Goal: Transaction & Acquisition: Purchase product/service

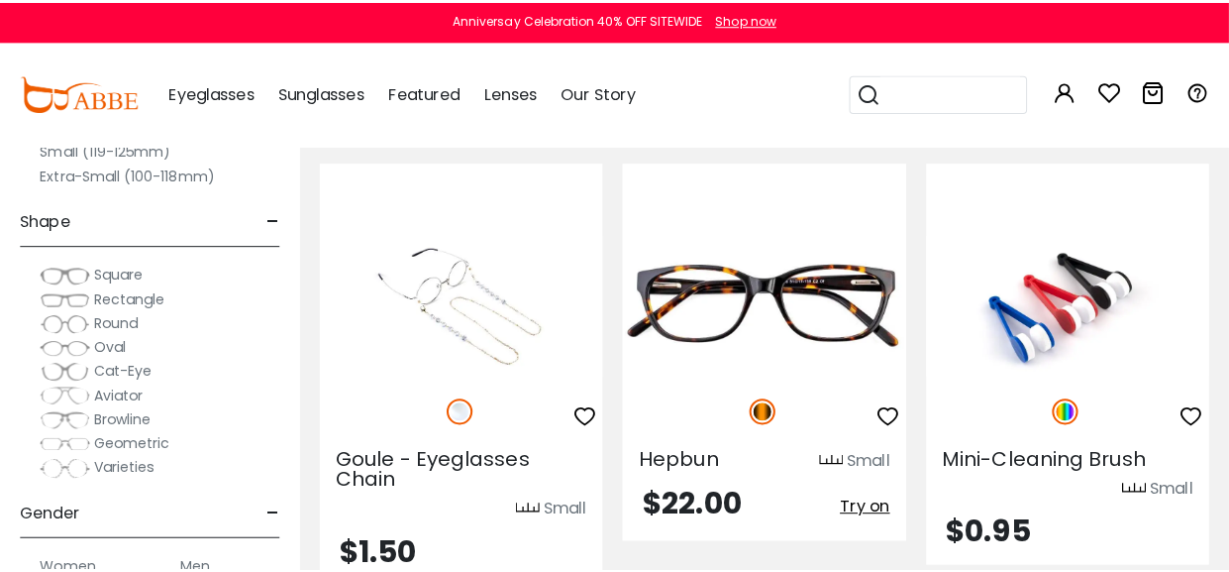
scroll to position [1296, 0]
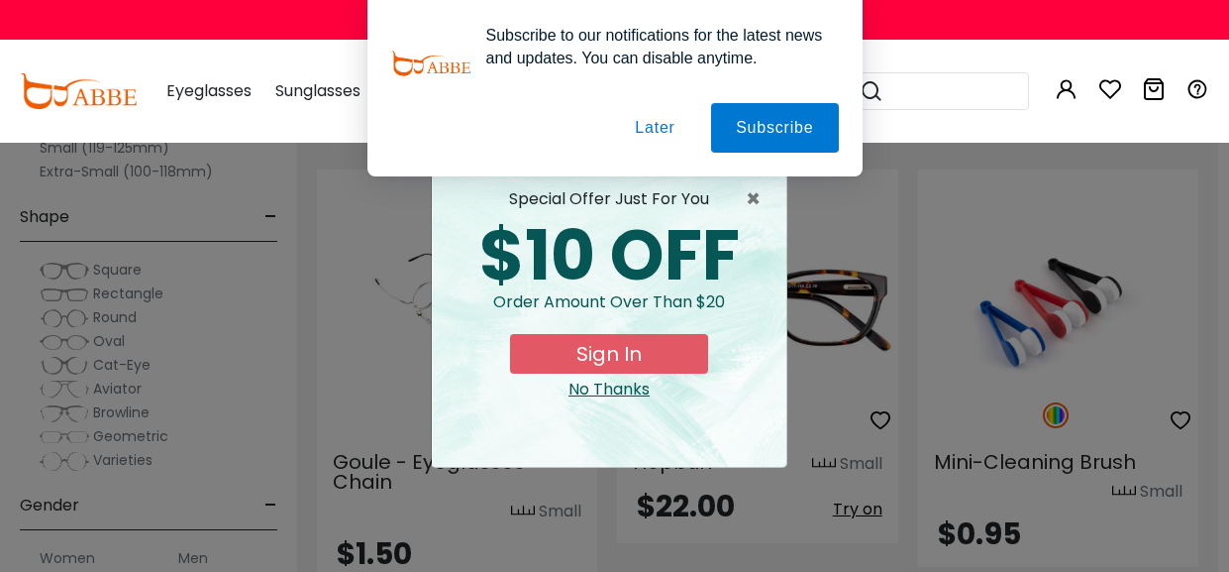
click at [620, 341] on button "Sign In" at bounding box center [609, 354] width 198 height 40
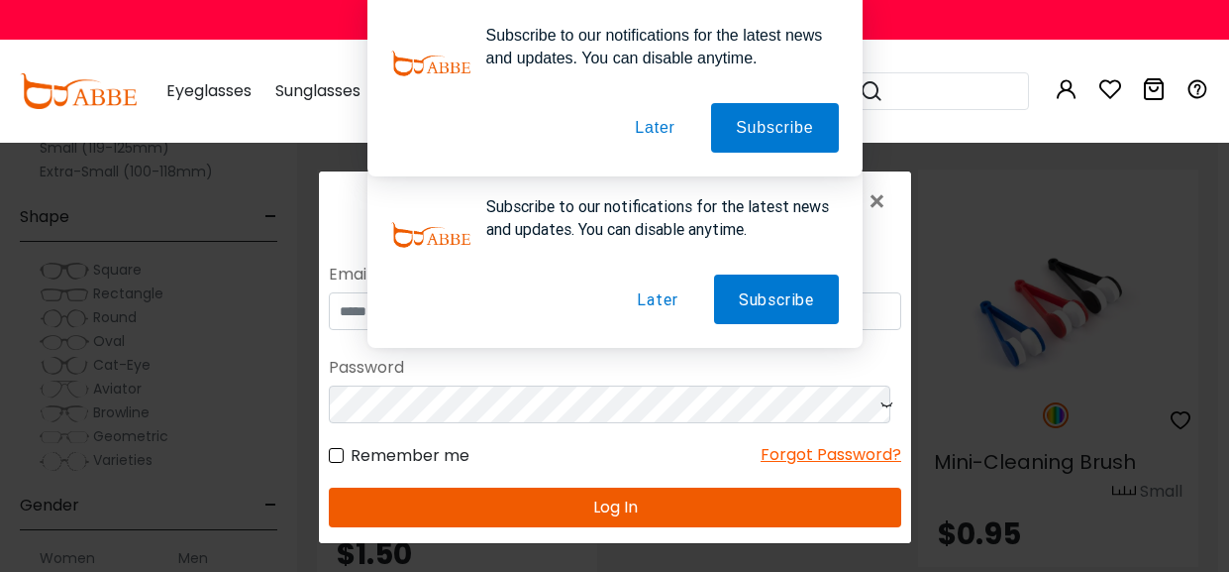
click at [644, 289] on button "Later" at bounding box center [656, 298] width 90 height 50
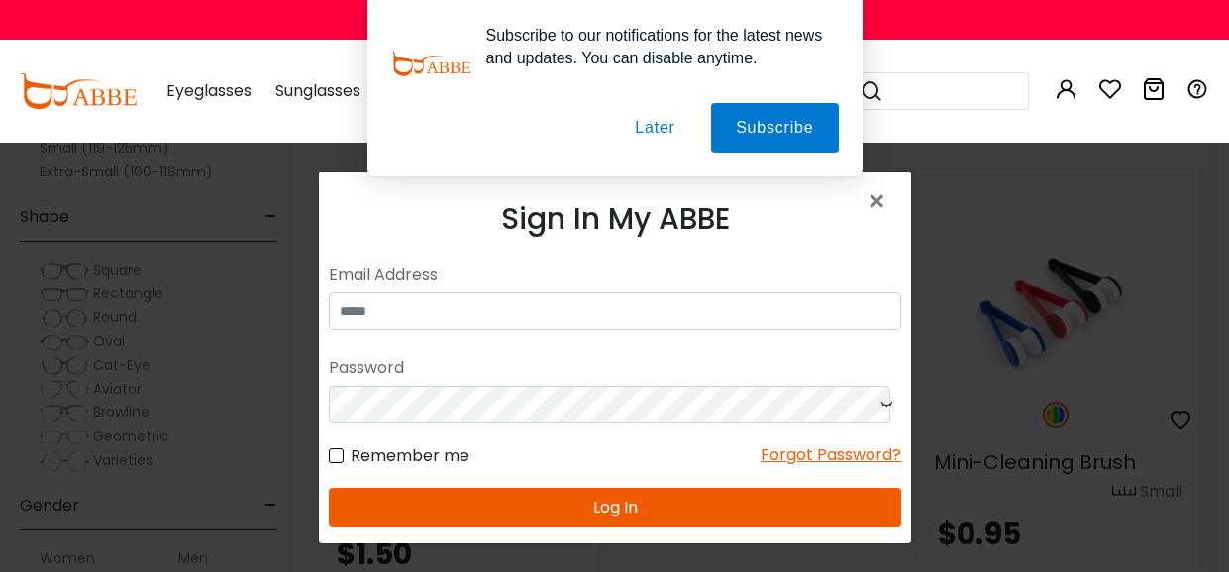
click at [654, 120] on button "Later" at bounding box center [654, 128] width 89 height 50
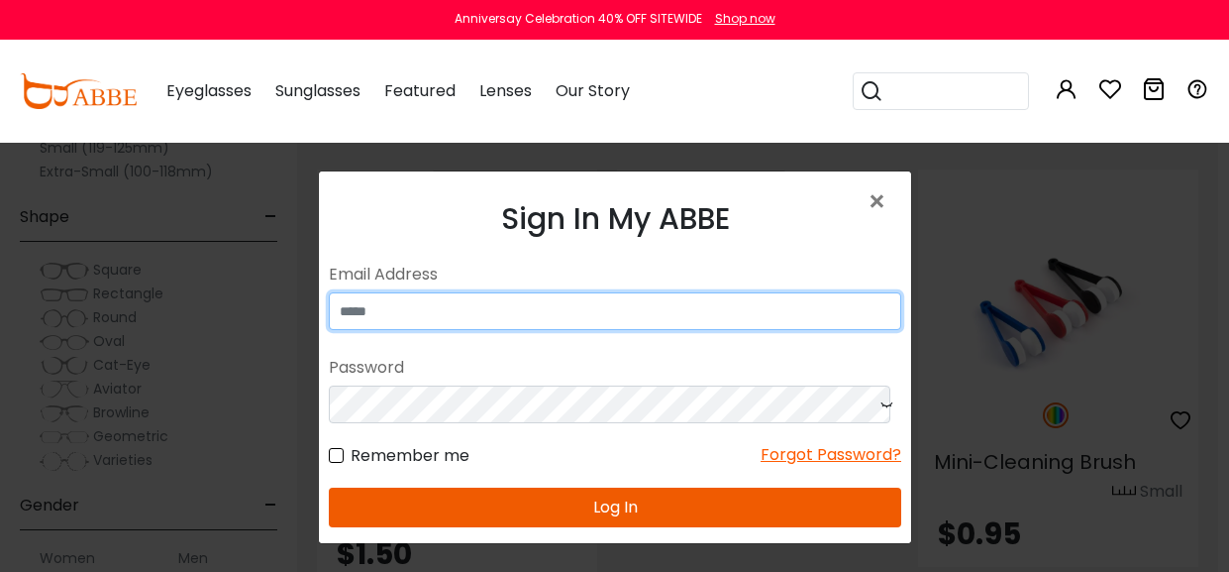
click at [438, 305] on input "email" at bounding box center [614, 310] width 572 height 38
type input "**********"
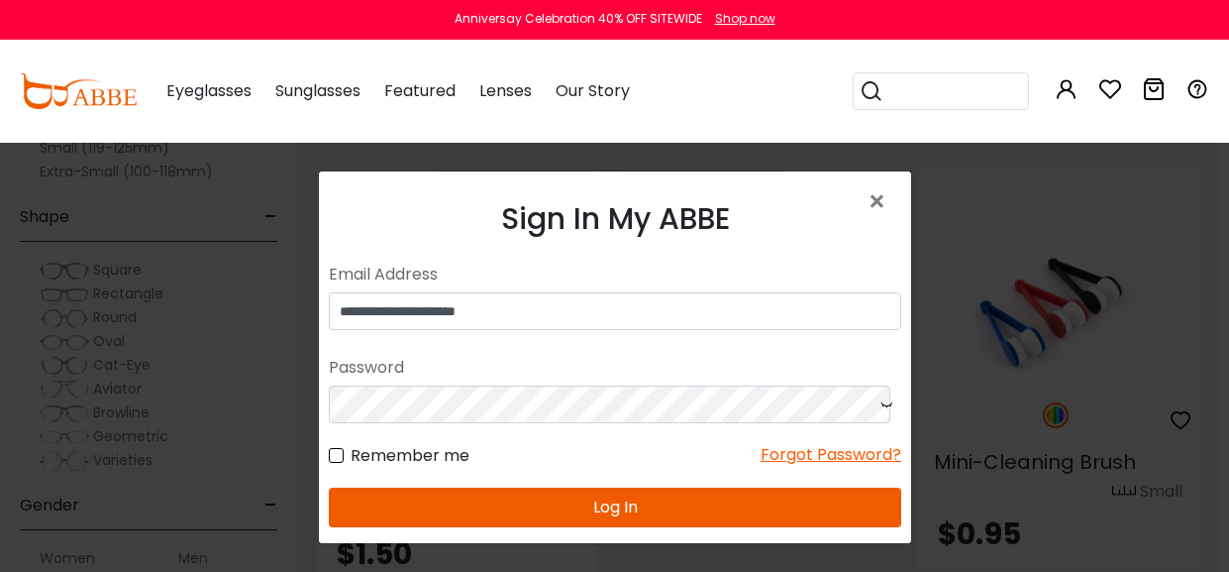
click at [620, 506] on button "Log In" at bounding box center [614, 506] width 572 height 40
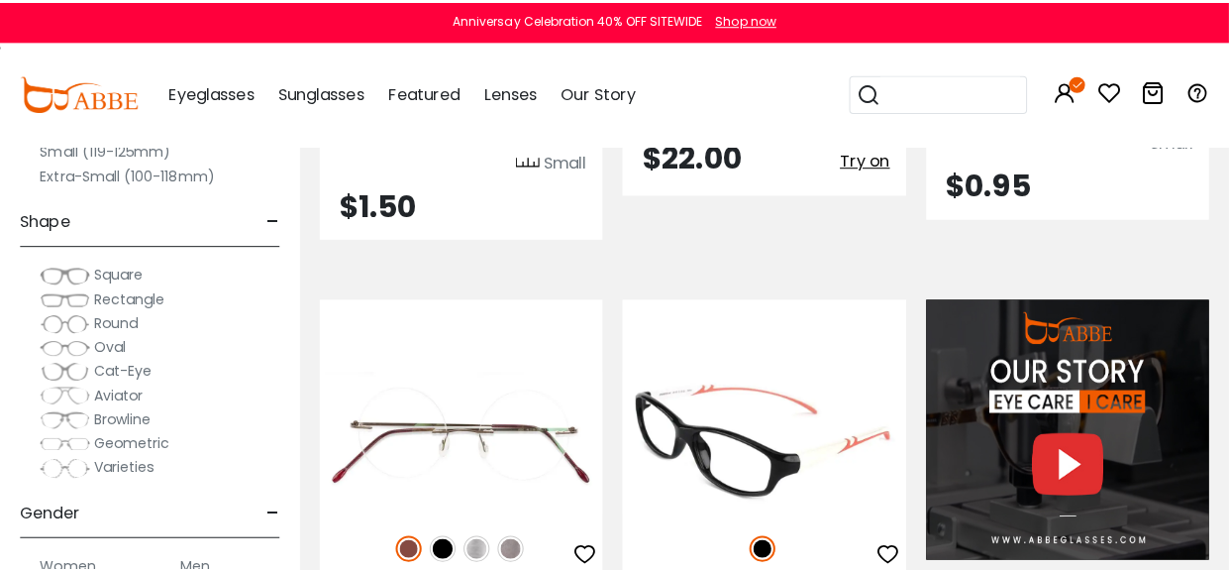
scroll to position [1835, 0]
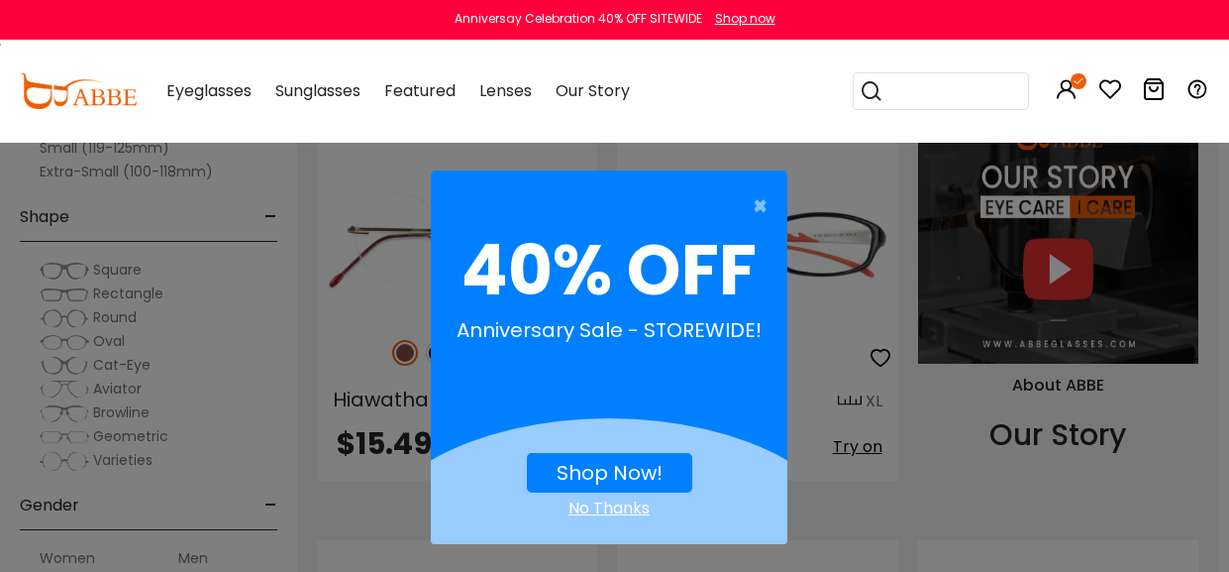
click at [825, 369] on div "× 40% OFF Anniversary Sale - STOREWIDE! Shop Now! No Thanks" at bounding box center [614, 286] width 1229 height 572
click at [631, 461] on link "Shop Now!" at bounding box center [610, 473] width 106 height 28
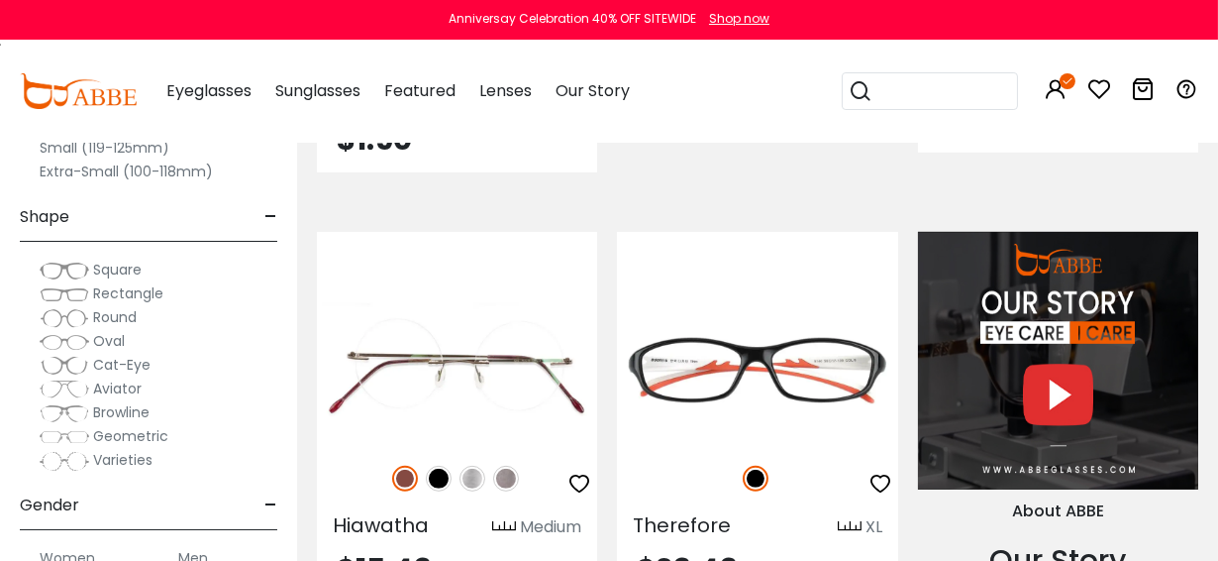
scroll to position [1847, 0]
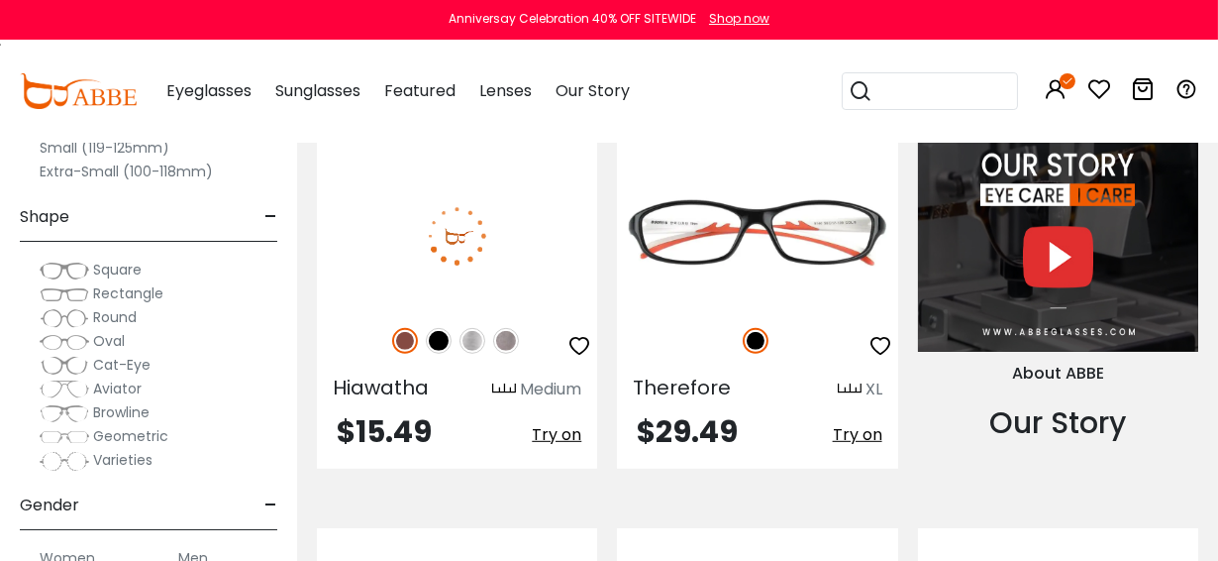
click at [441, 342] on img at bounding box center [439, 341] width 26 height 26
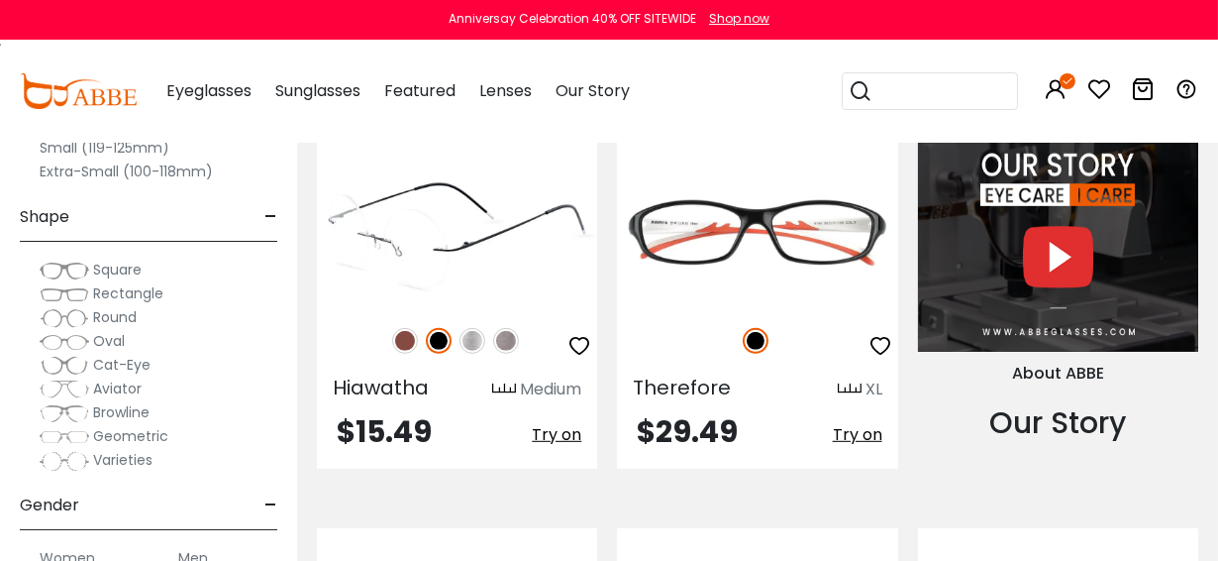
click at [394, 339] on img at bounding box center [405, 341] width 26 height 26
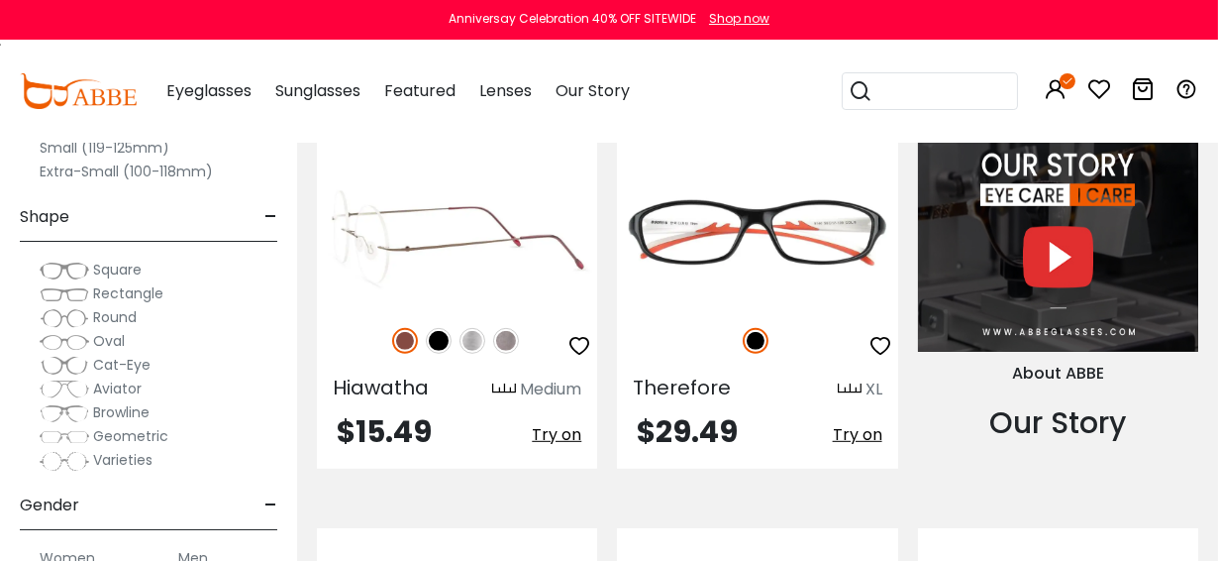
click at [503, 343] on img at bounding box center [506, 341] width 26 height 26
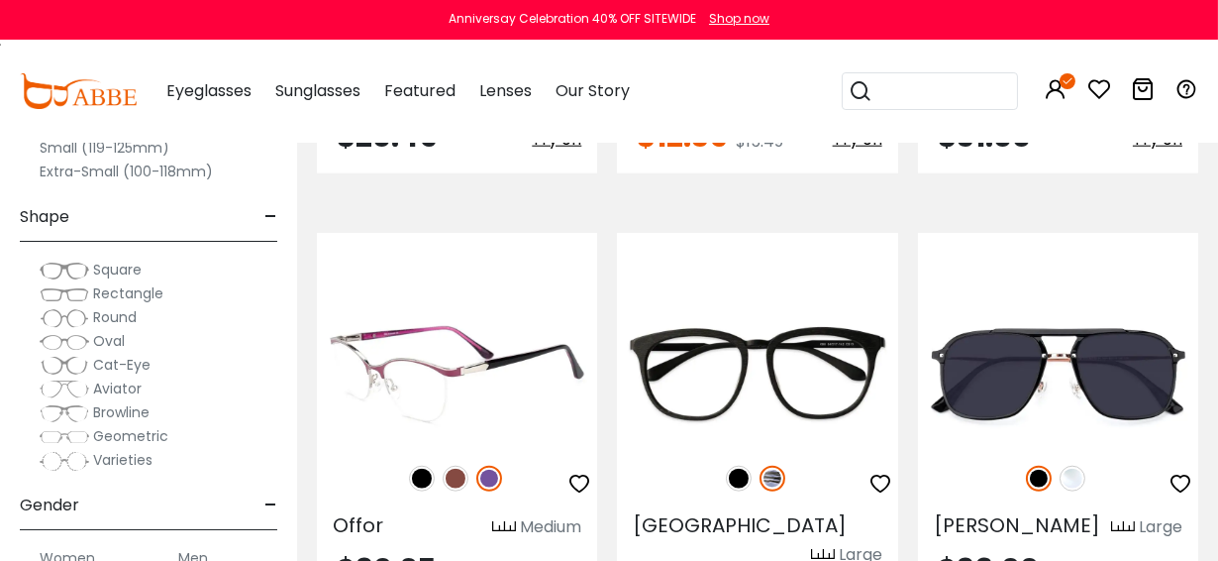
scroll to position [3548, 0]
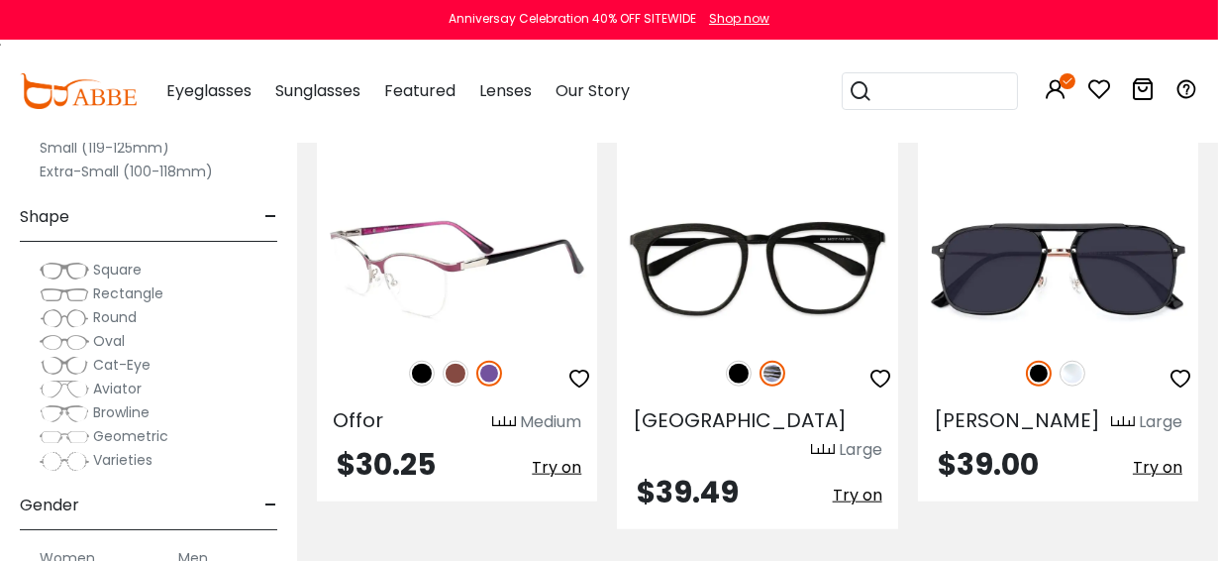
click at [457, 381] on img at bounding box center [456, 374] width 26 height 26
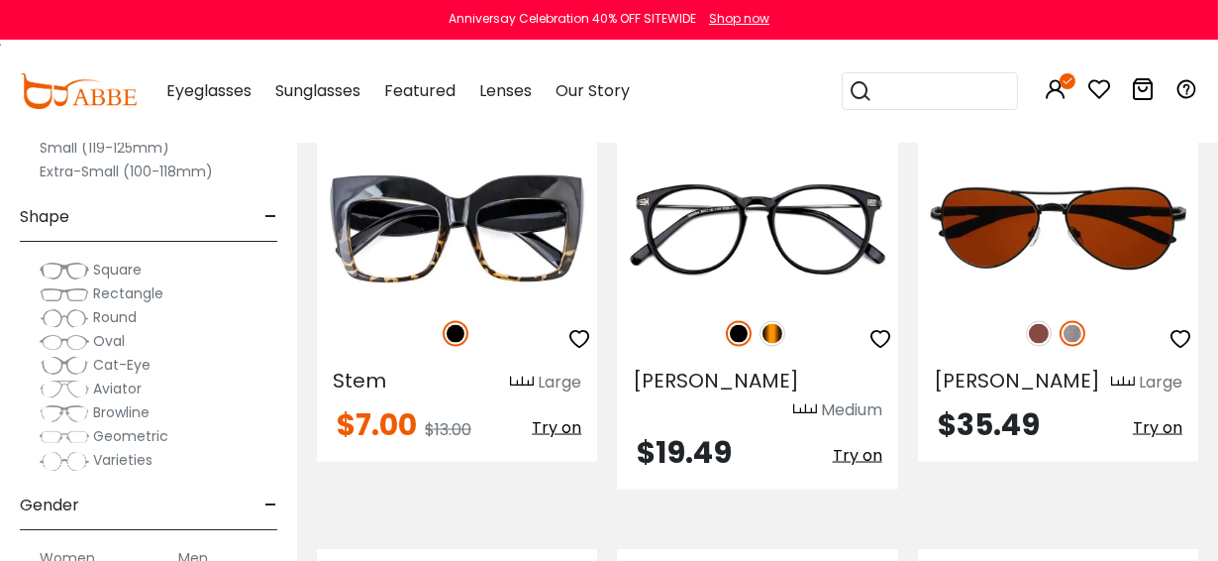
scroll to position [5544, 0]
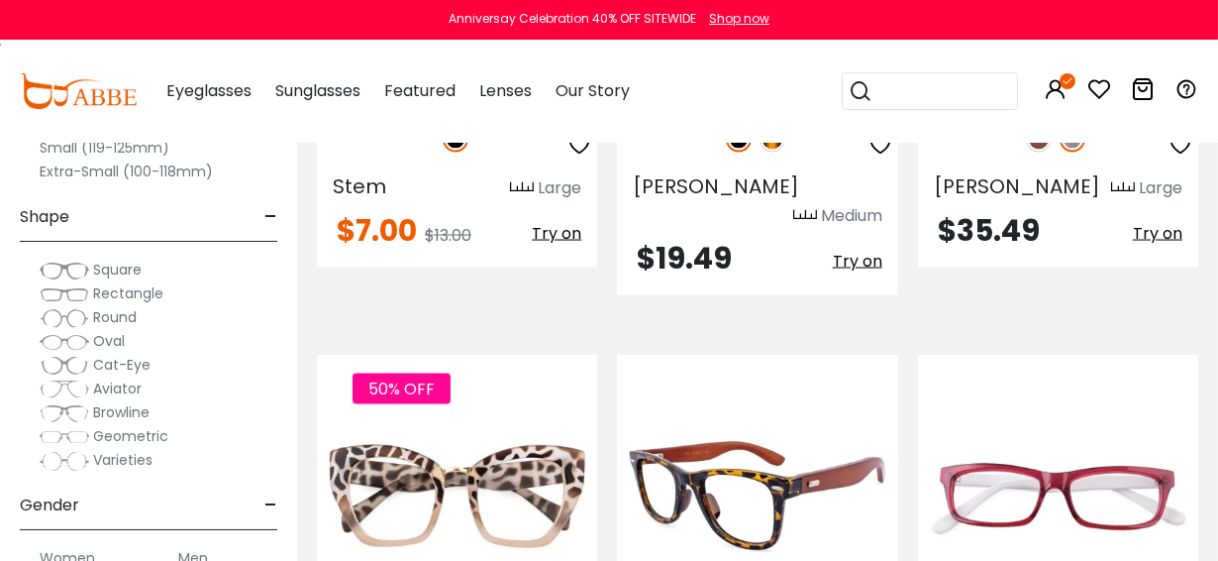
click at [735, 426] on img at bounding box center [757, 496] width 280 height 141
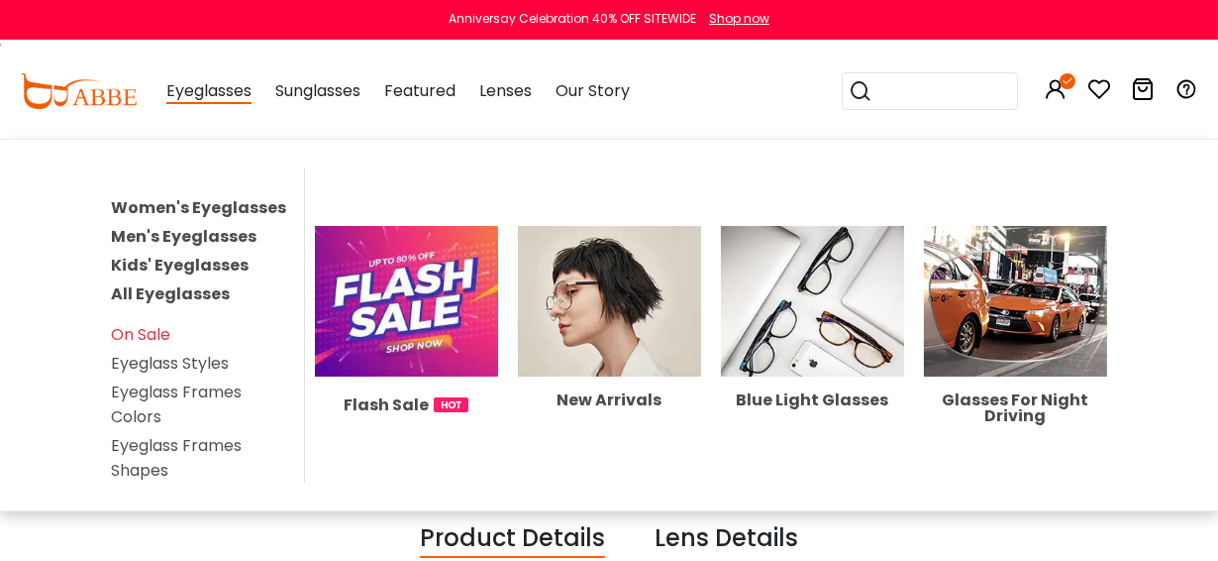
scroll to position [448, 0]
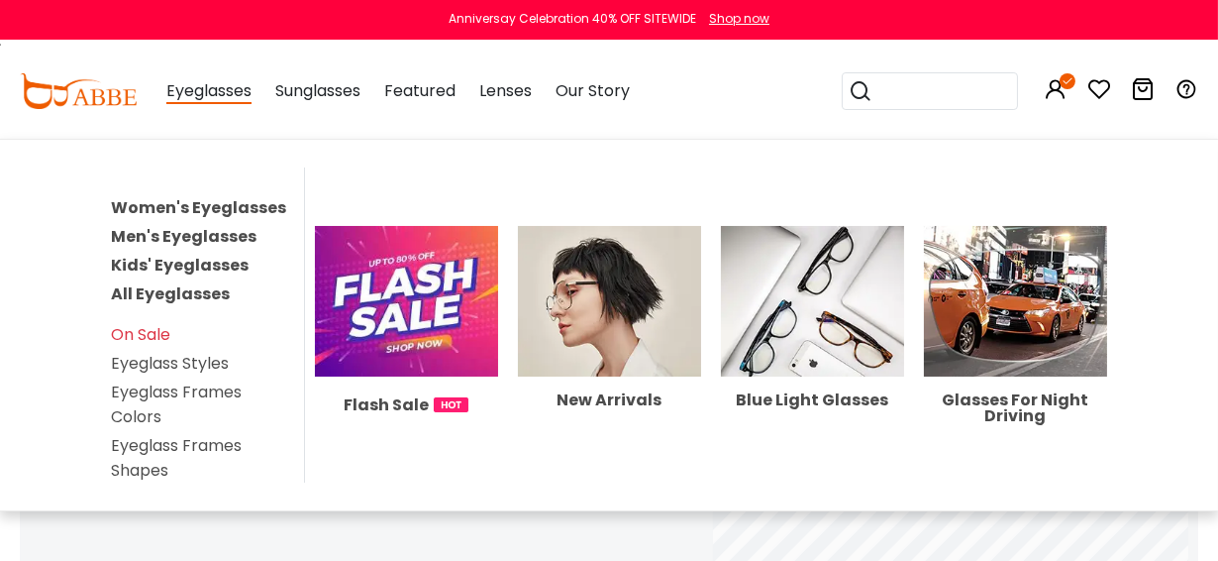
click at [672, 468] on div "Women's Eyeglasses Men's Eyeglasses Kids' Eyeglasses All Eyeglasses On Sale Eye…" at bounding box center [609, 324] width 1218 height 323
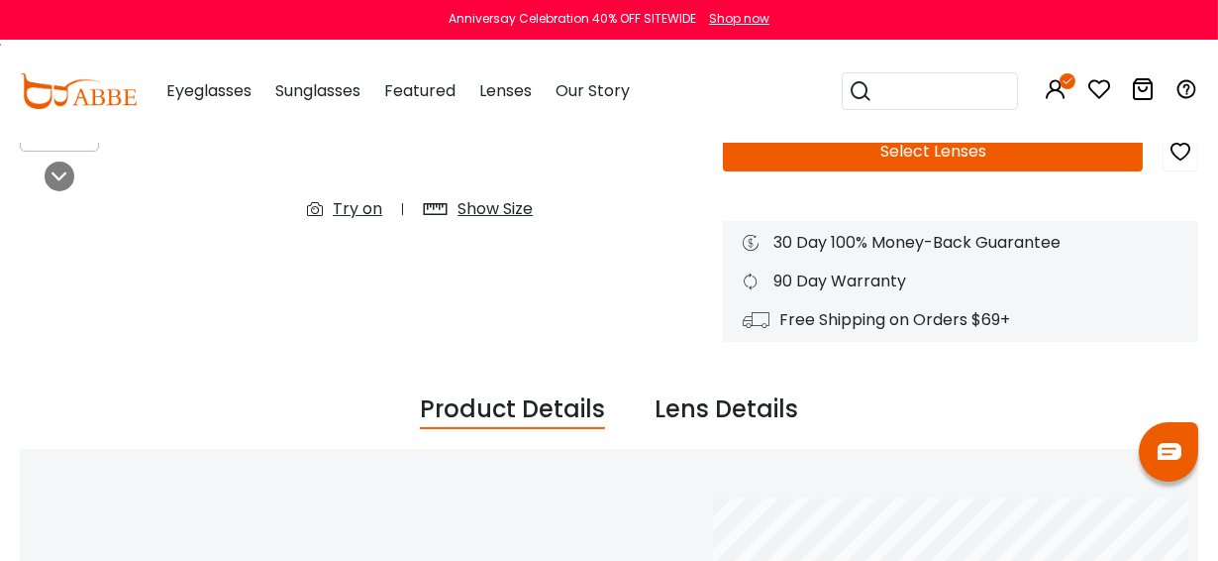
scroll to position [256, 0]
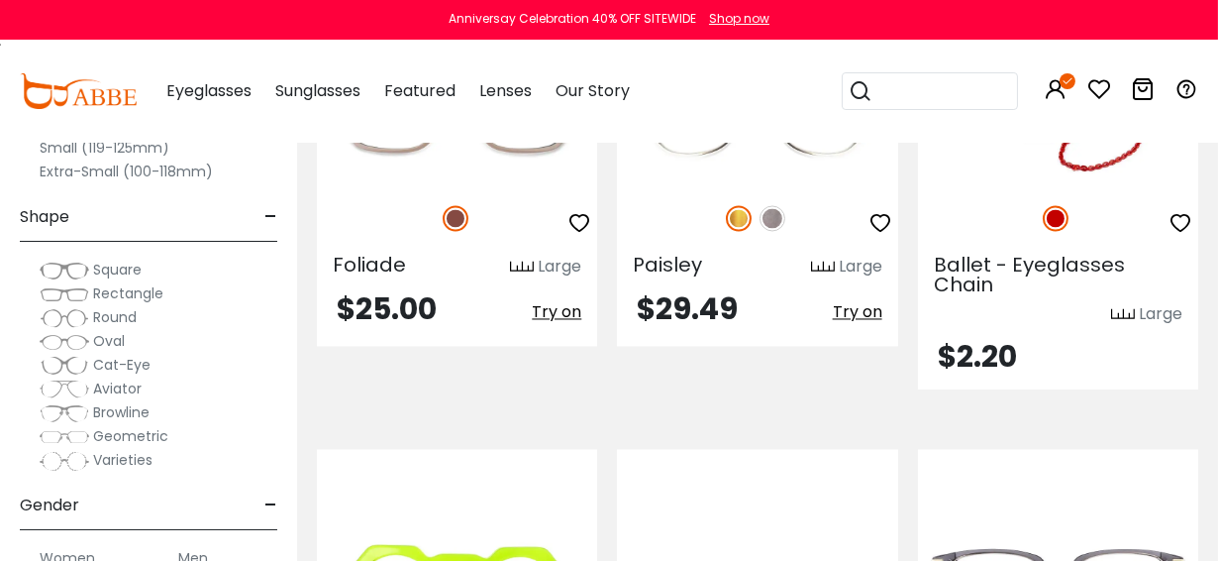
scroll to position [6500, 0]
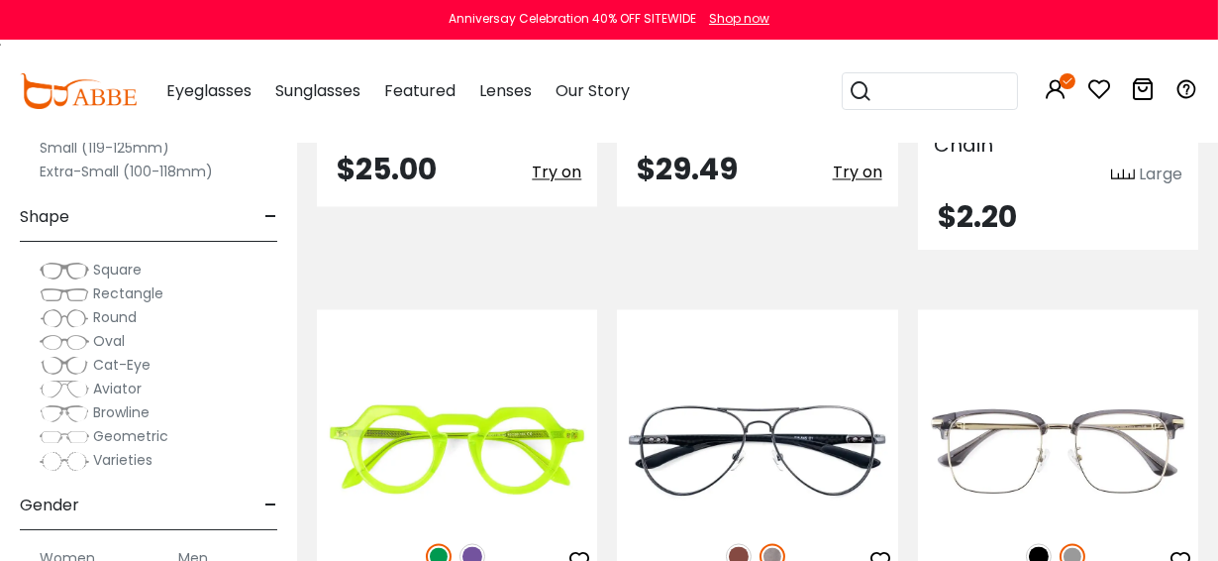
click at [108, 412] on span "Browline" at bounding box center [121, 412] width 56 height 20
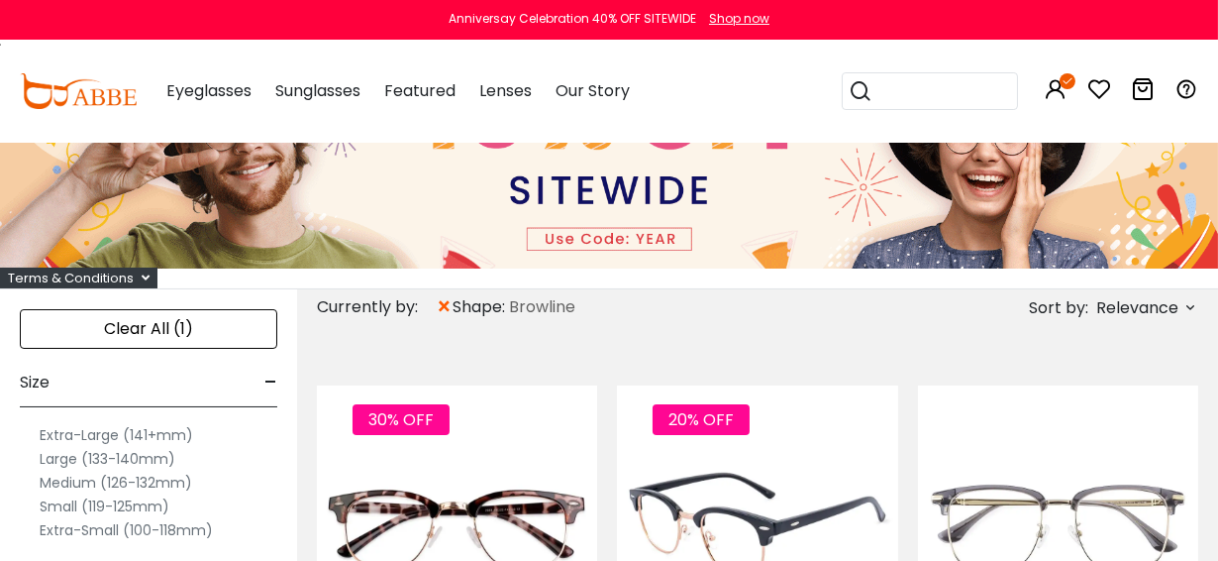
scroll to position [160, 0]
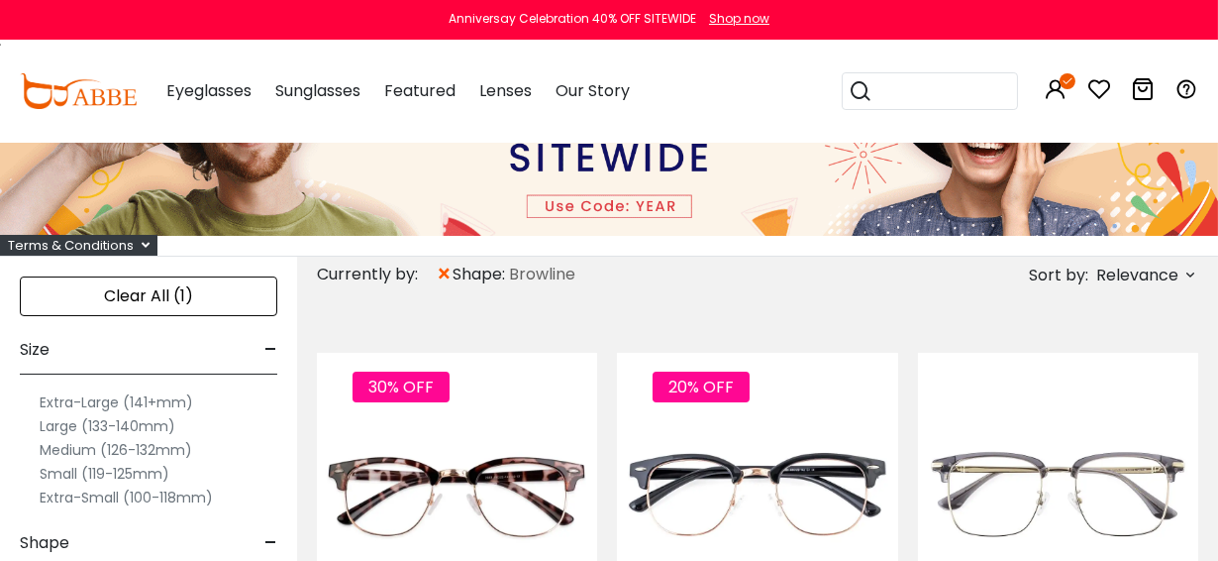
click at [128, 445] on label "Medium (126-132mm)" at bounding box center [116, 450] width 153 height 24
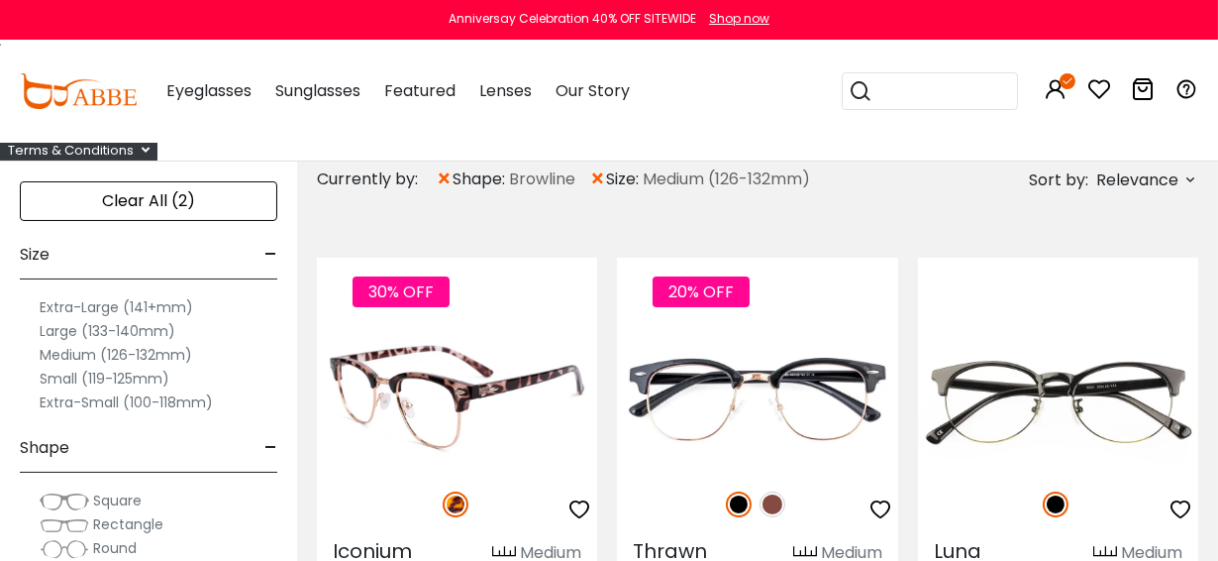
scroll to position [292, 0]
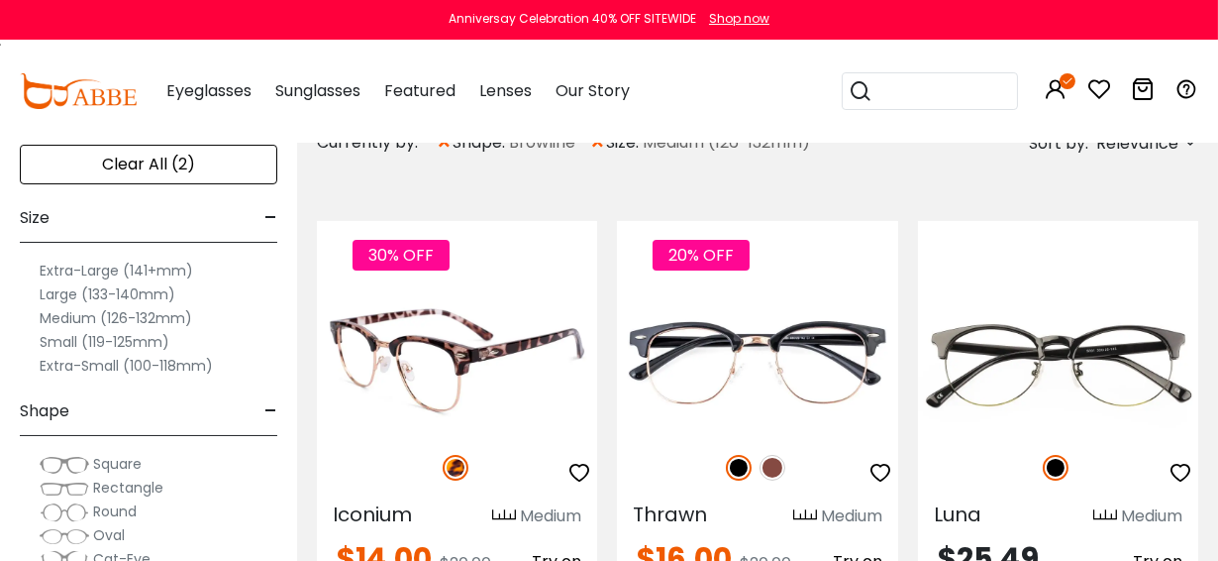
click at [390, 343] on img at bounding box center [457, 362] width 280 height 141
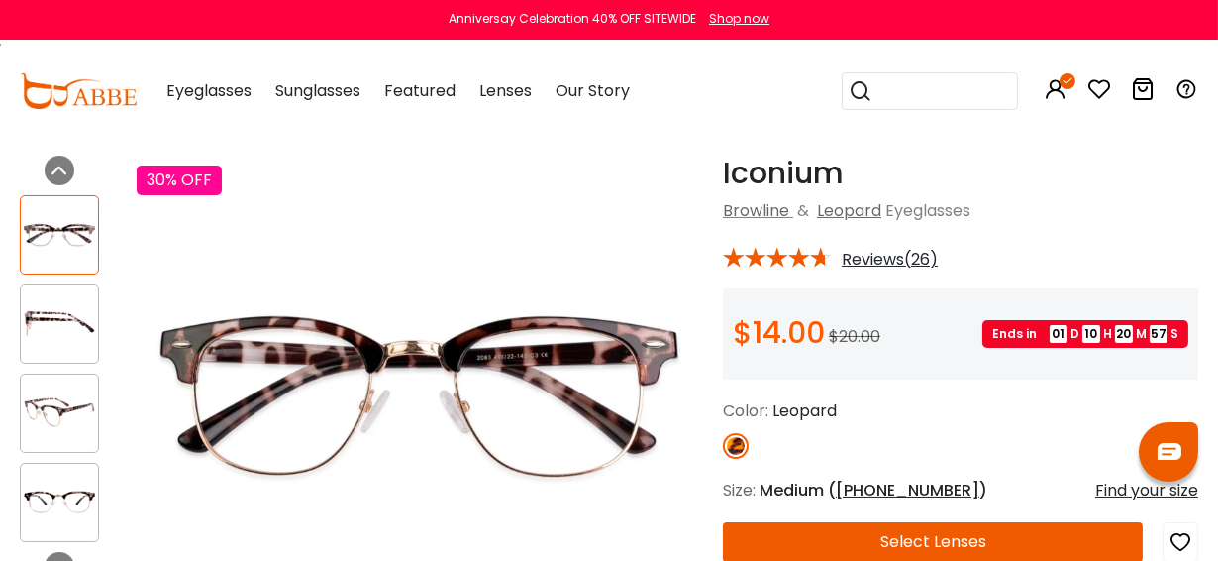
scroll to position [108, 0]
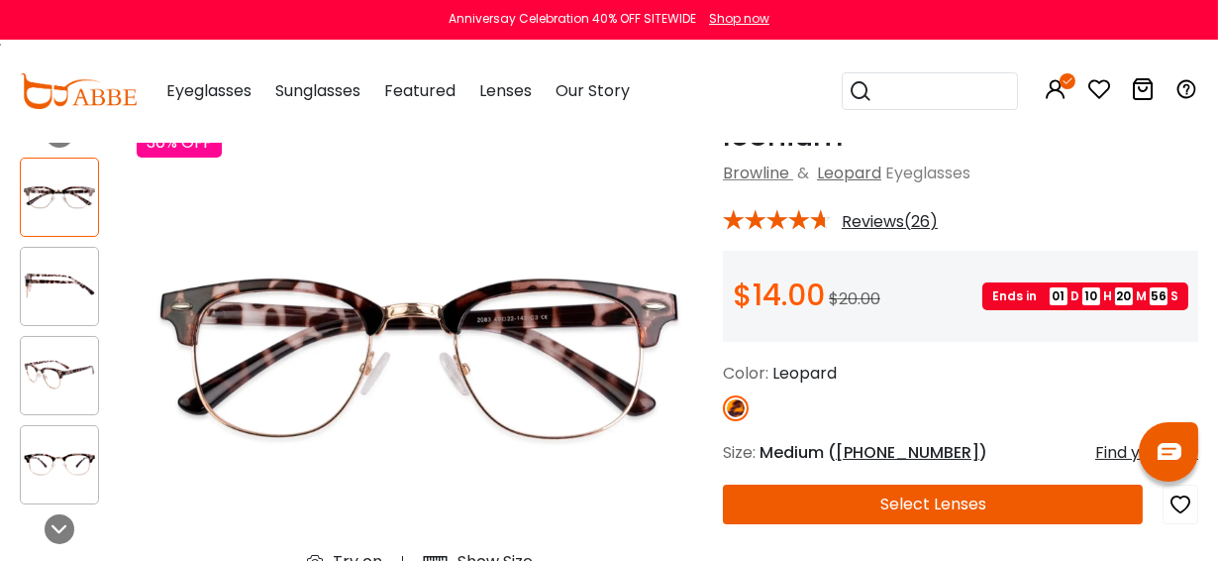
click at [934, 498] on button "Select Lenses" at bounding box center [933, 504] width 420 height 40
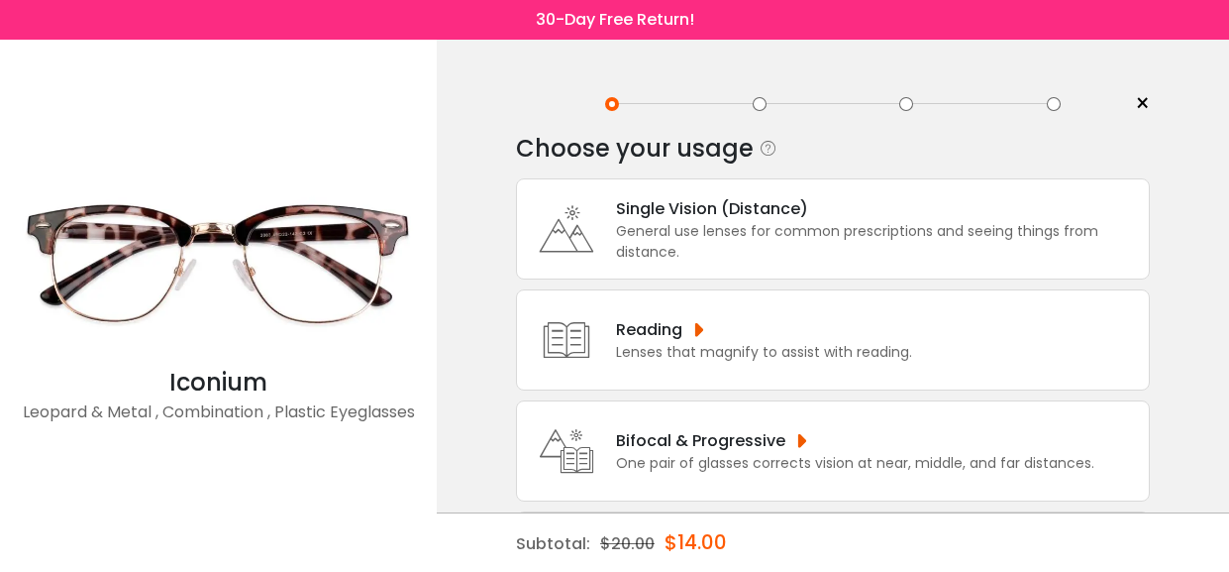
click at [671, 439] on div "Bifocal & Progressive" at bounding box center [855, 440] width 478 height 25
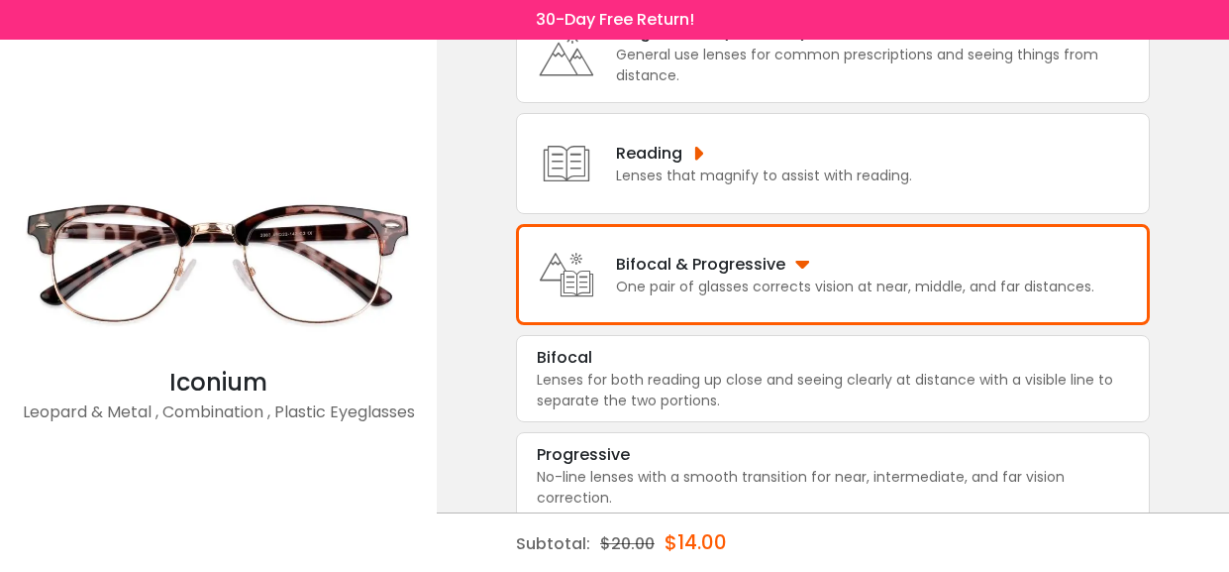
scroll to position [191, 0]
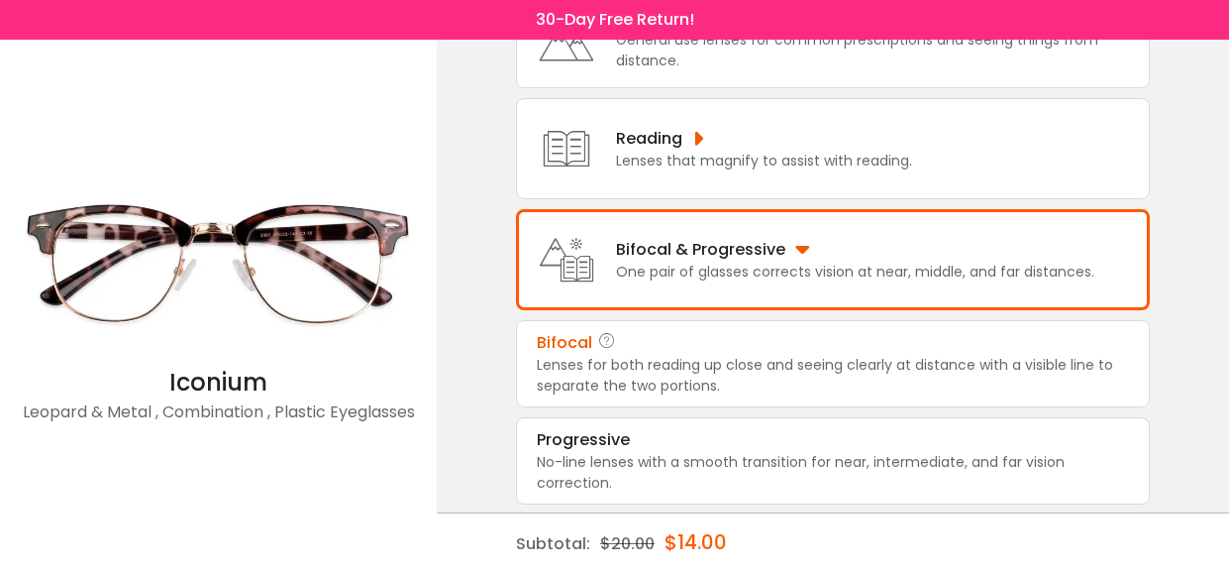
click at [600, 355] on div "Lenses for both reading up close and seeing clearly at distance with a visible …" at bounding box center [833, 376] width 592 height 42
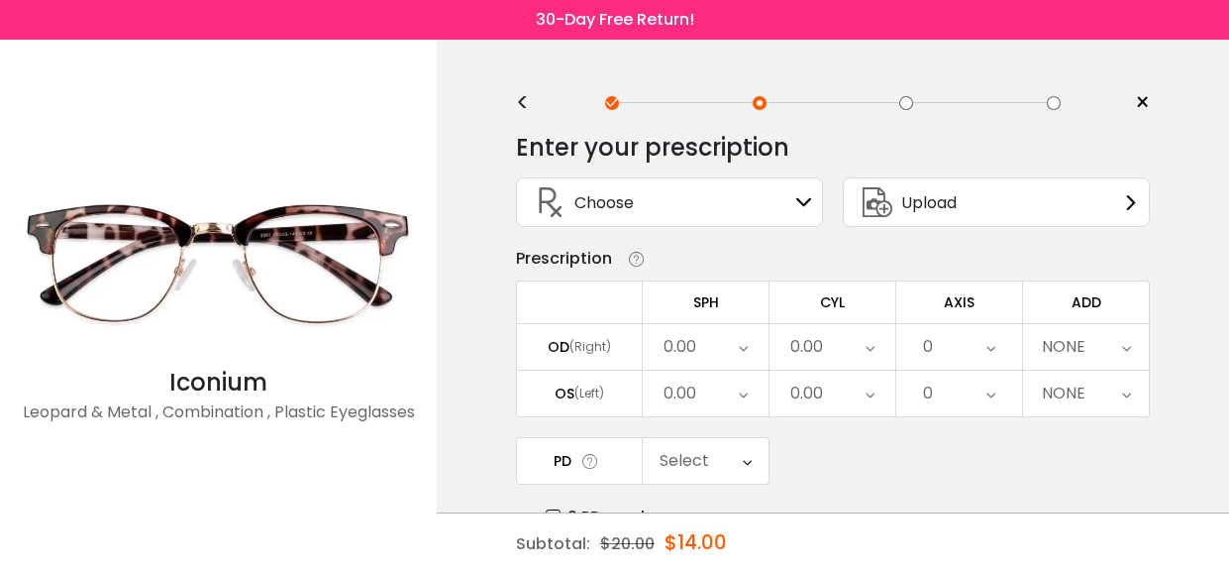
scroll to position [0, 0]
click at [1125, 197] on icon at bounding box center [1131, 203] width 16 height 16
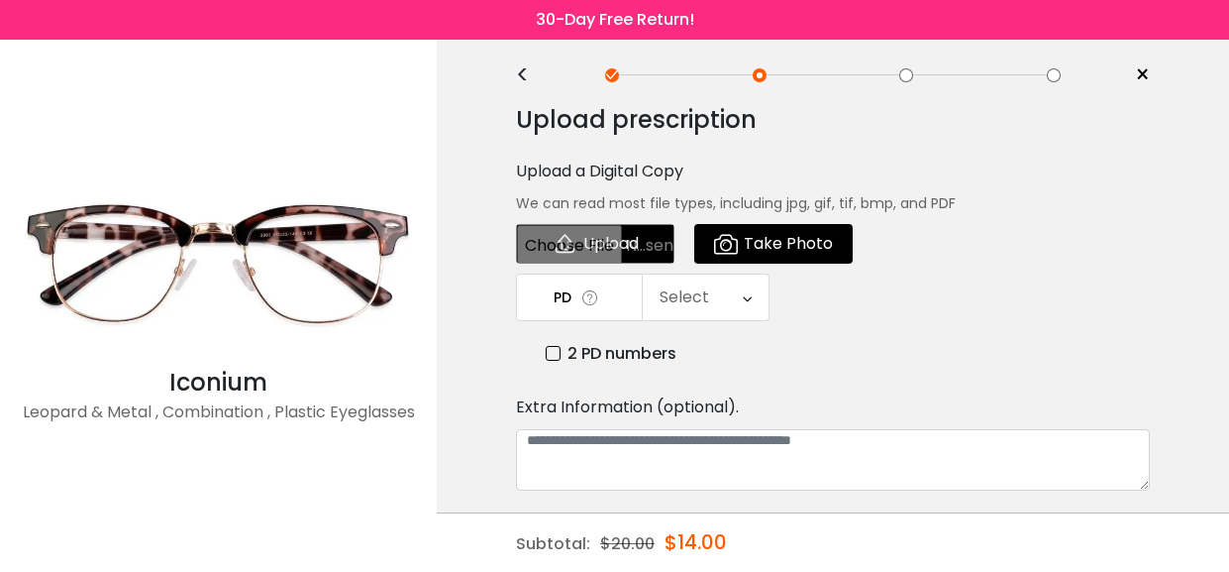
scroll to position [19, 0]
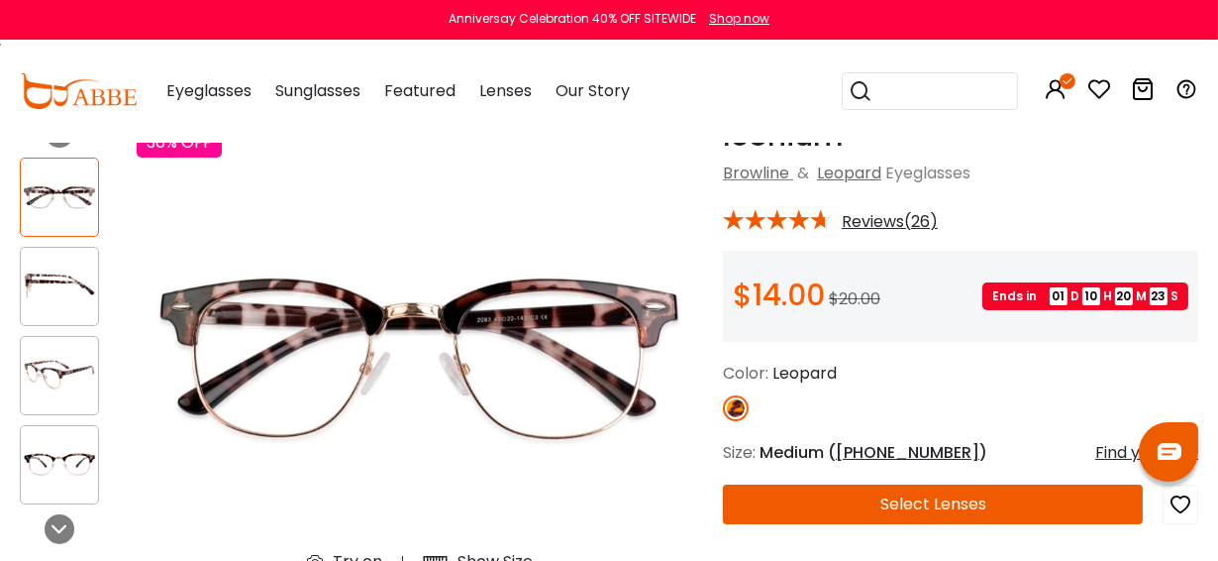
drag, startPoint x: 1098, startPoint y: 85, endPoint x: 971, endPoint y: 283, distance: 235.7
click at [946, 505] on button "Select Lenses" at bounding box center [933, 504] width 420 height 40
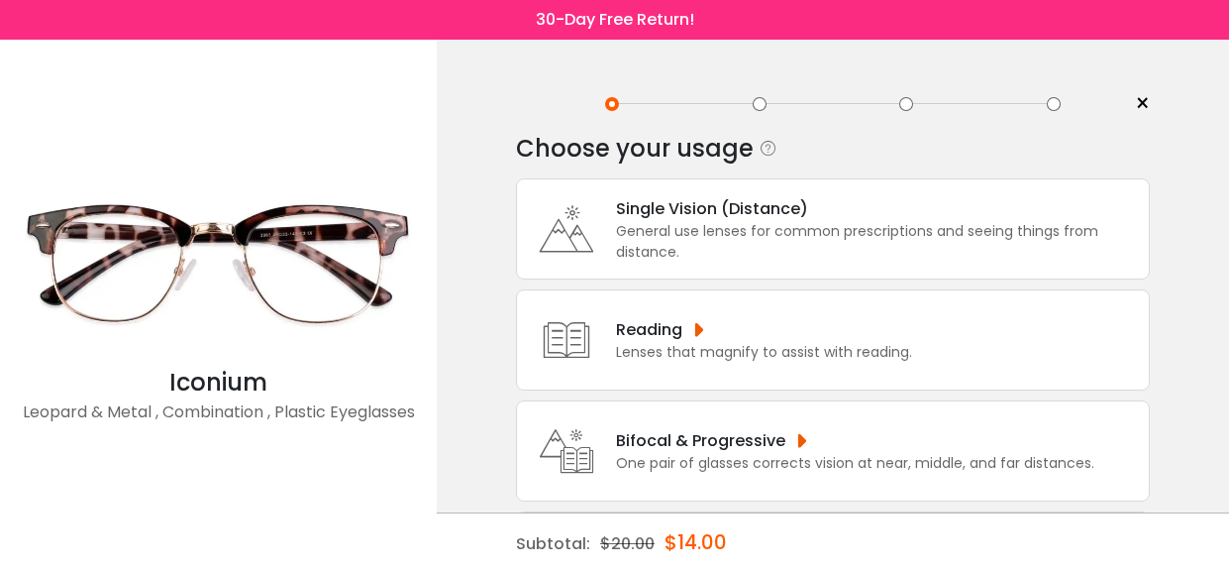
click at [678, 447] on div "Bifocal & Progressive" at bounding box center [855, 440] width 478 height 25
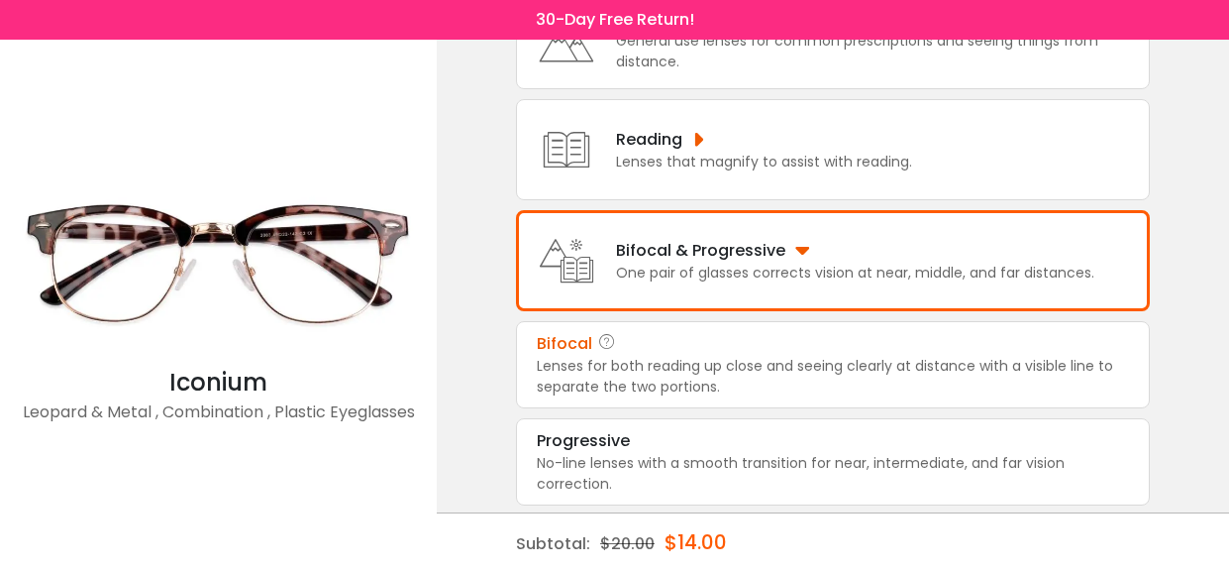
scroll to position [191, 0]
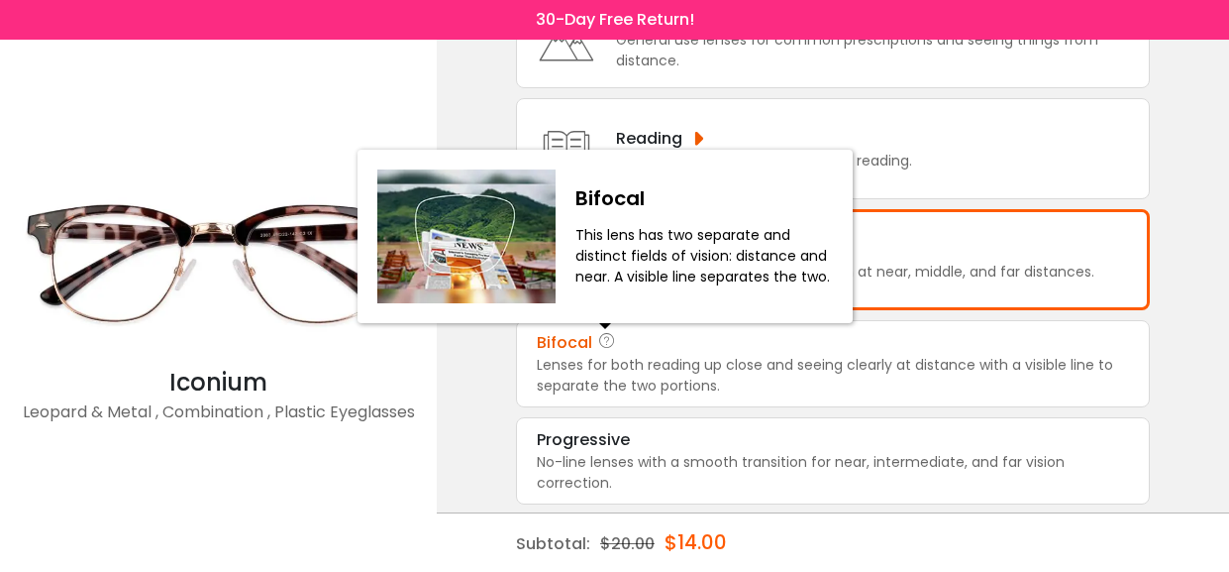
click at [613, 346] on icon at bounding box center [607, 343] width 20 height 24
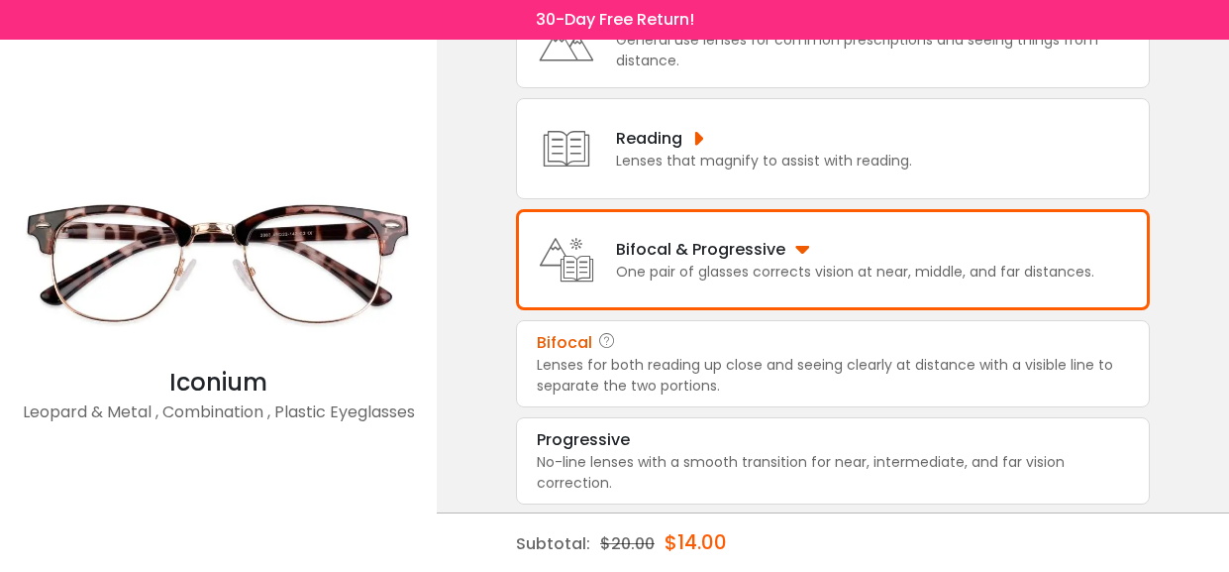
click at [614, 358] on div "Lenses for both reading up close and seeing clearly at distance with a visible …" at bounding box center [833, 376] width 592 height 42
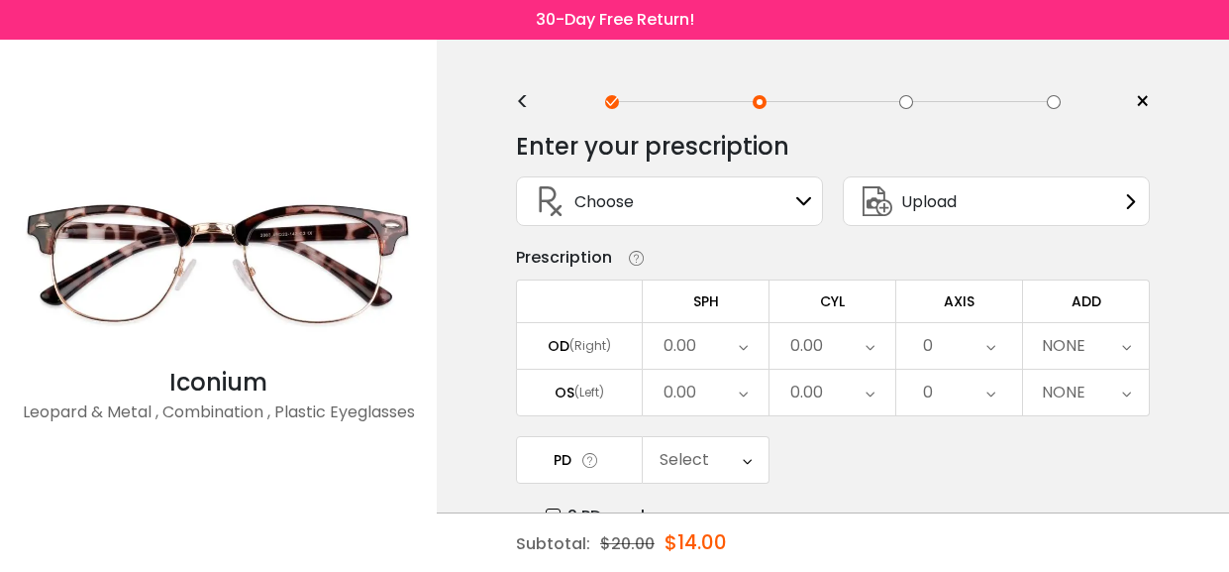
scroll to position [0, 0]
click at [741, 345] on icon at bounding box center [743, 348] width 9 height 46
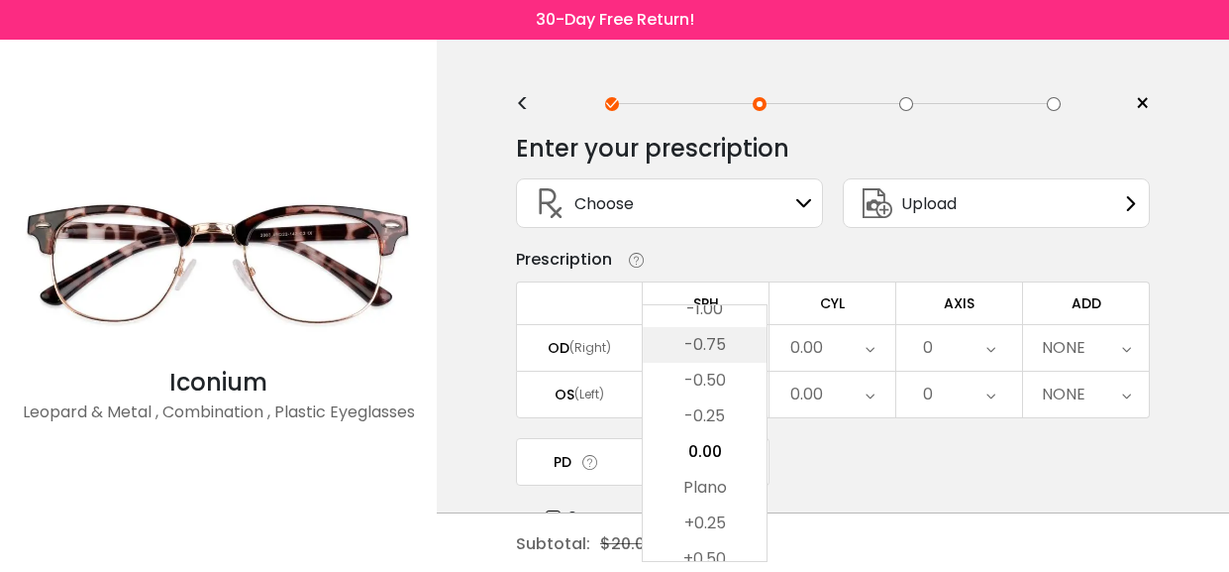
click at [711, 347] on li "-0.75" at bounding box center [705, 345] width 124 height 36
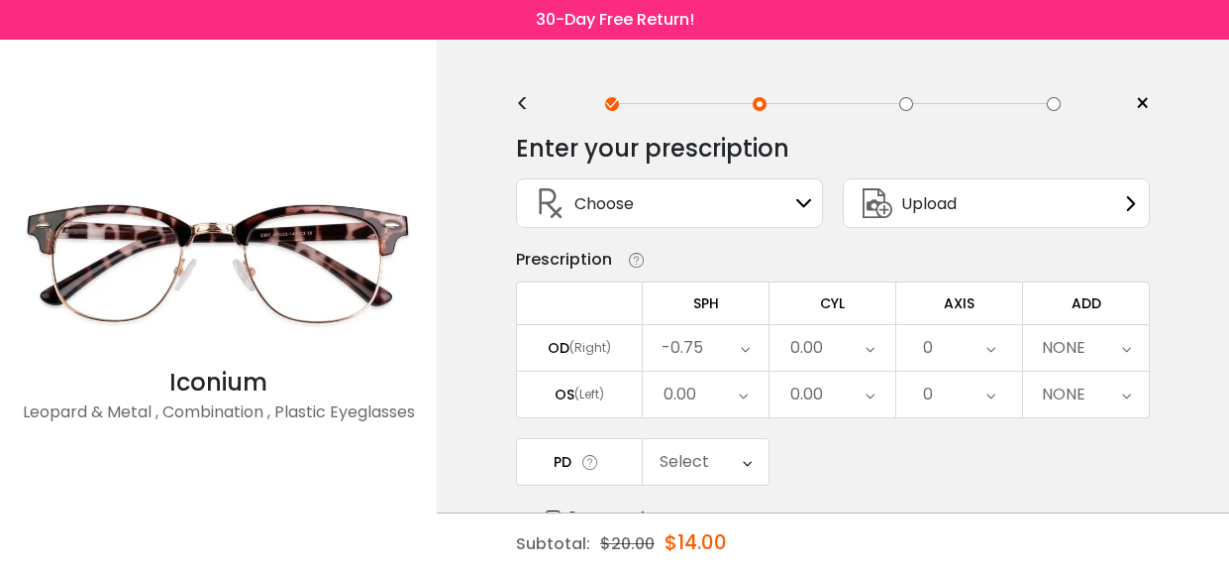
click at [742, 343] on icon at bounding box center [745, 348] width 9 height 46
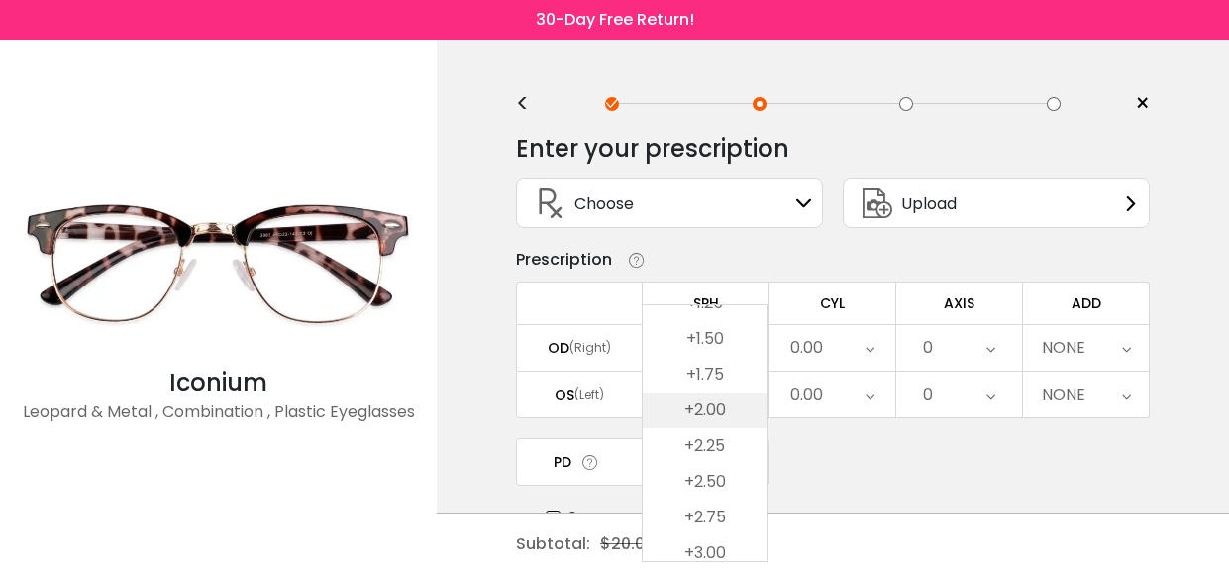
scroll to position [3075, 0]
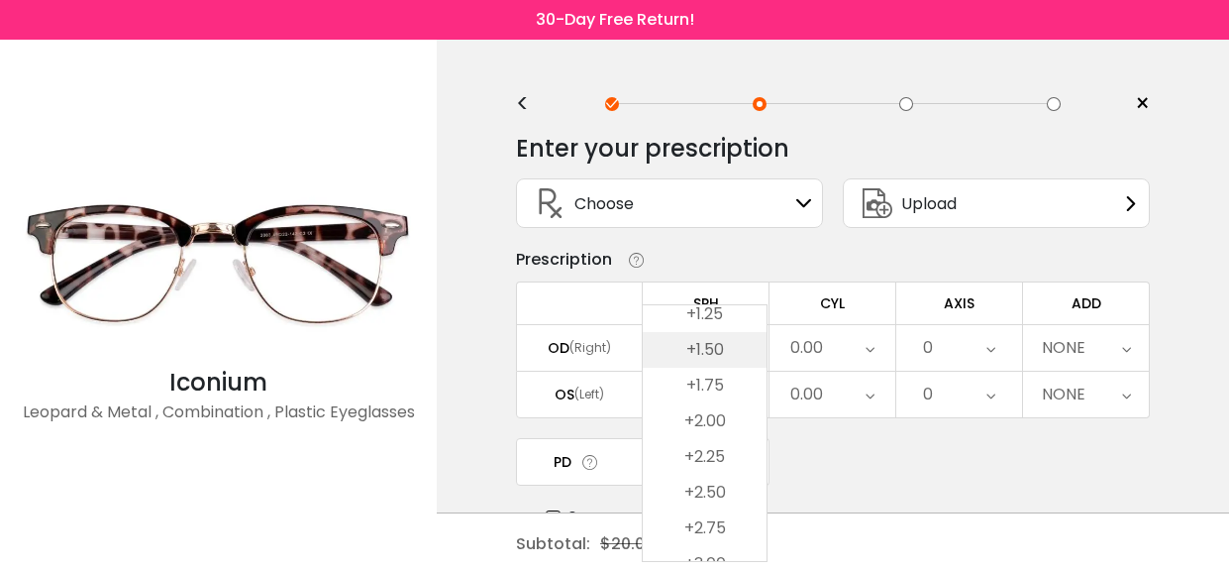
click at [707, 341] on li "+1.50" at bounding box center [705, 350] width 124 height 36
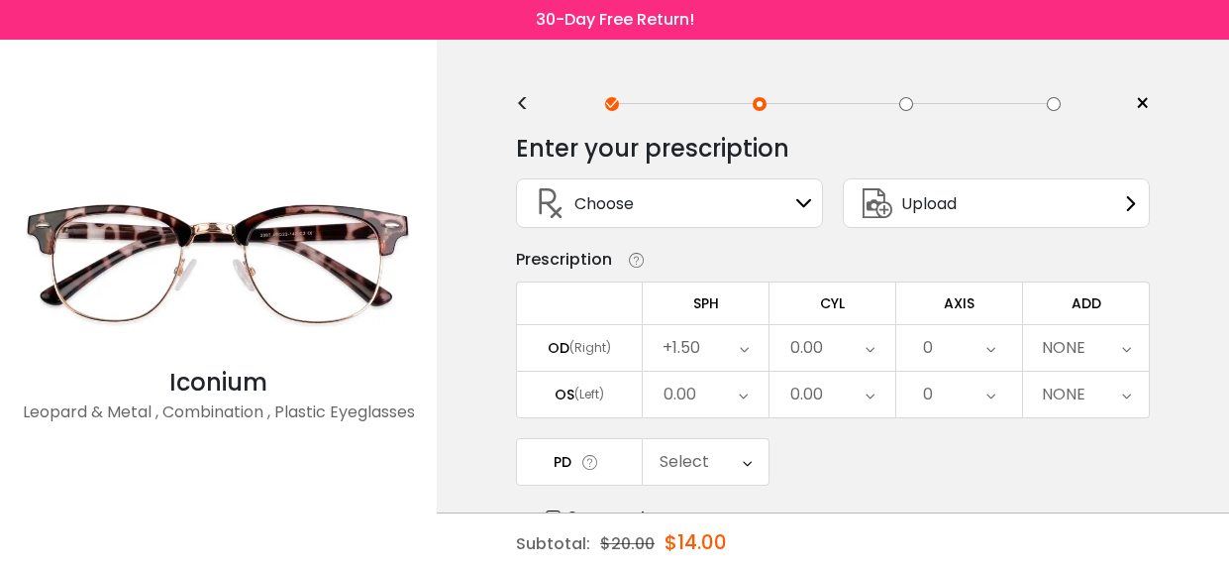
click at [743, 389] on icon at bounding box center [743, 394] width 9 height 46
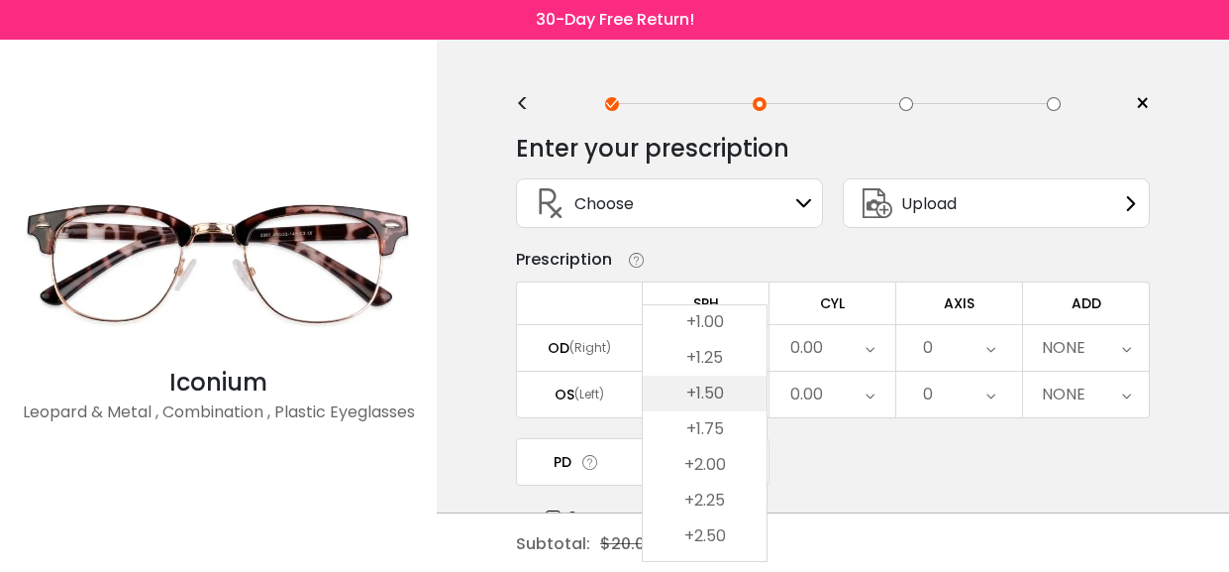
scroll to position [3071, 0]
click at [696, 385] on li "+1.75" at bounding box center [705, 389] width 124 height 36
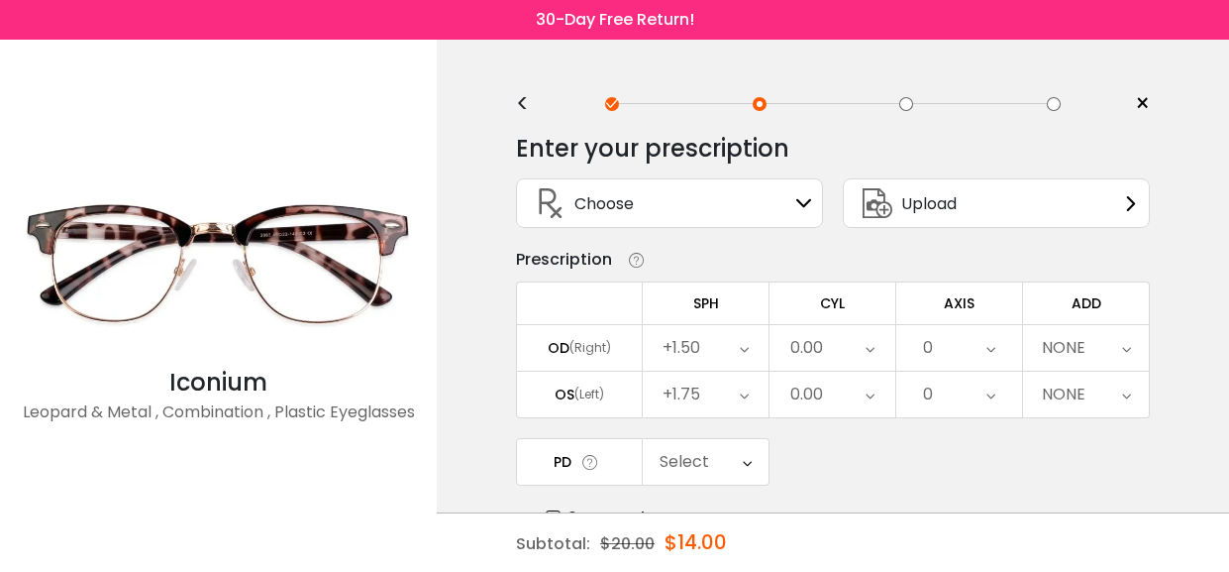
click at [870, 388] on icon at bounding box center [870, 394] width 9 height 46
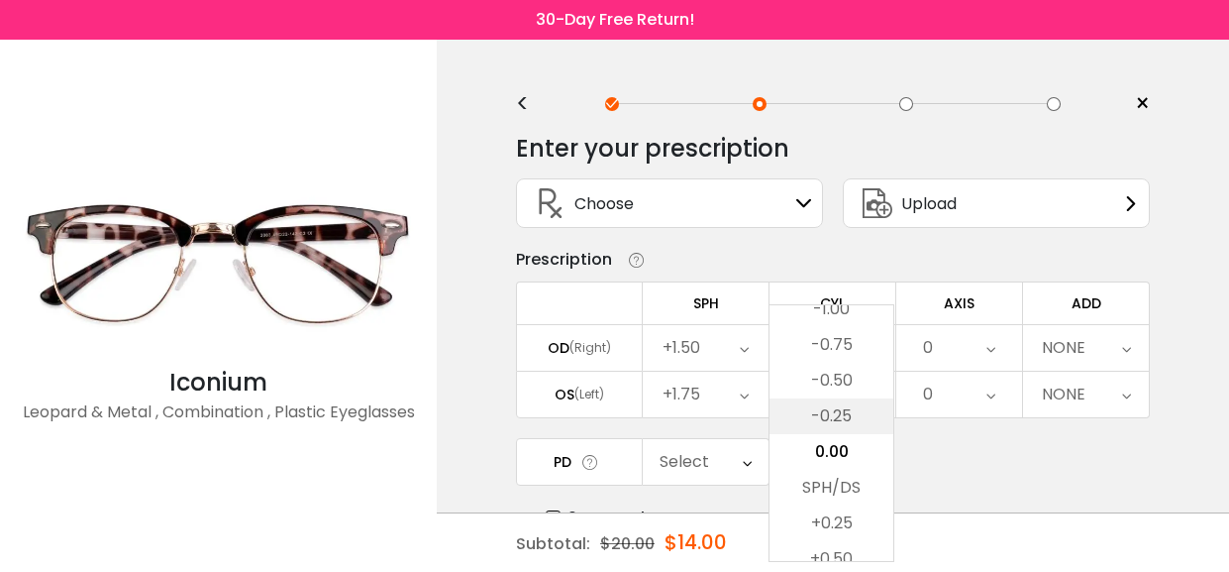
click at [835, 410] on li "-0.25" at bounding box center [832, 416] width 124 height 36
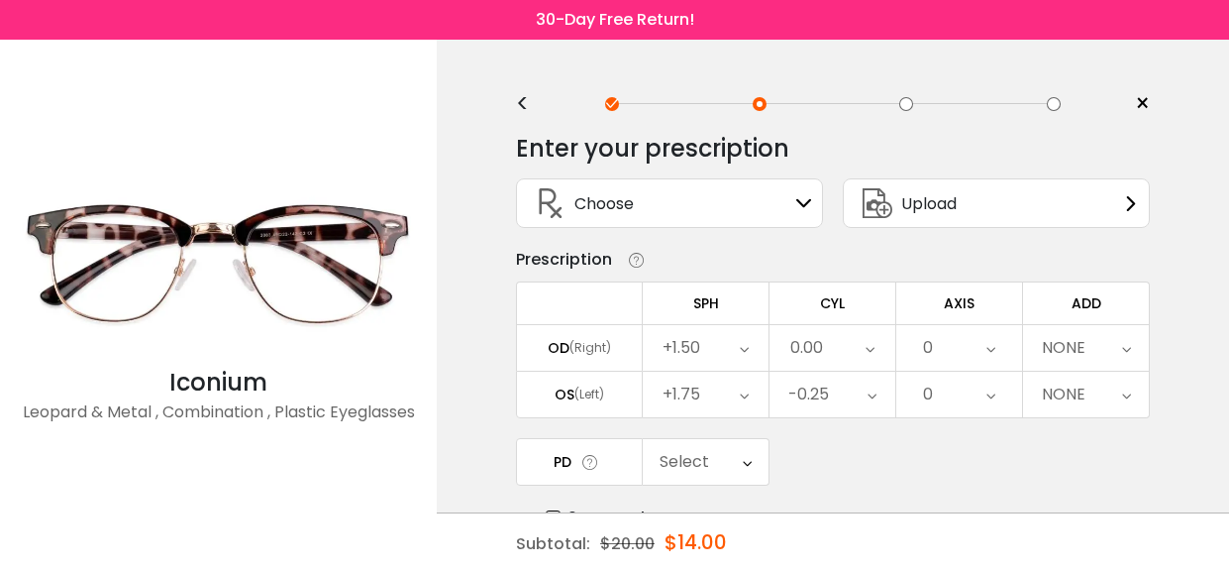
click at [991, 391] on icon at bounding box center [991, 394] width 9 height 46
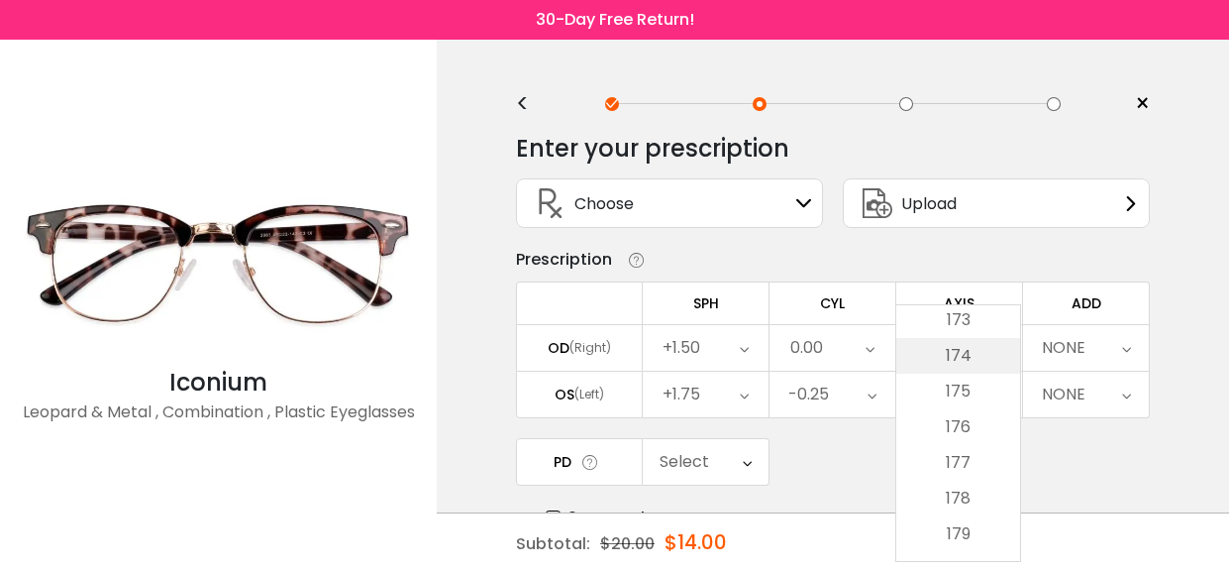
scroll to position [6197, 0]
click at [959, 537] on li "180" at bounding box center [958, 544] width 124 height 36
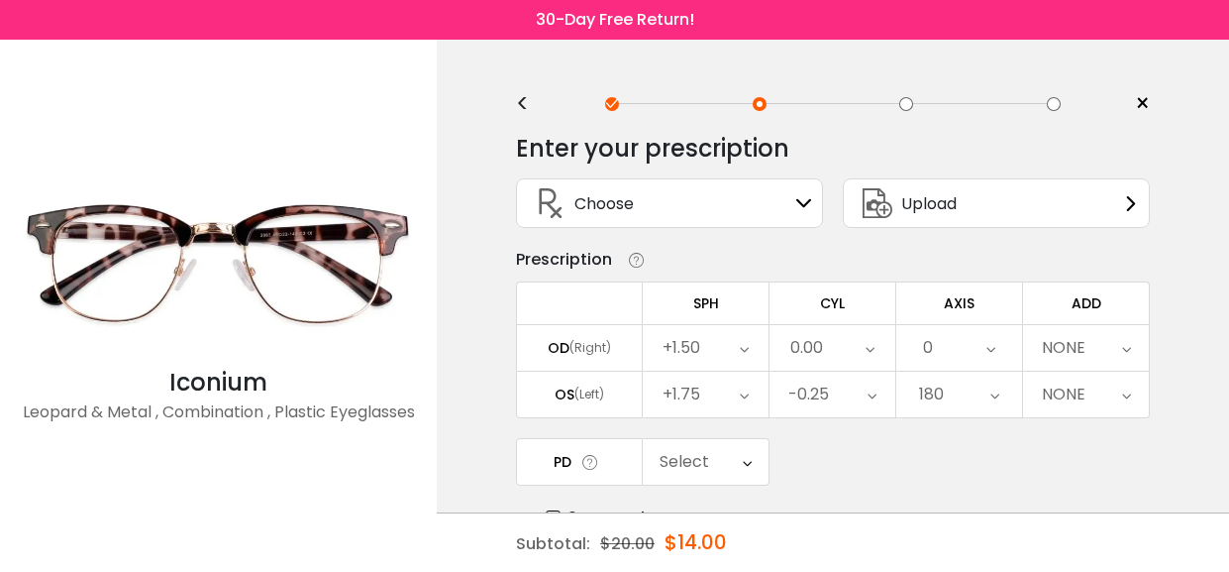
click at [1123, 392] on icon at bounding box center [1126, 394] width 9 height 46
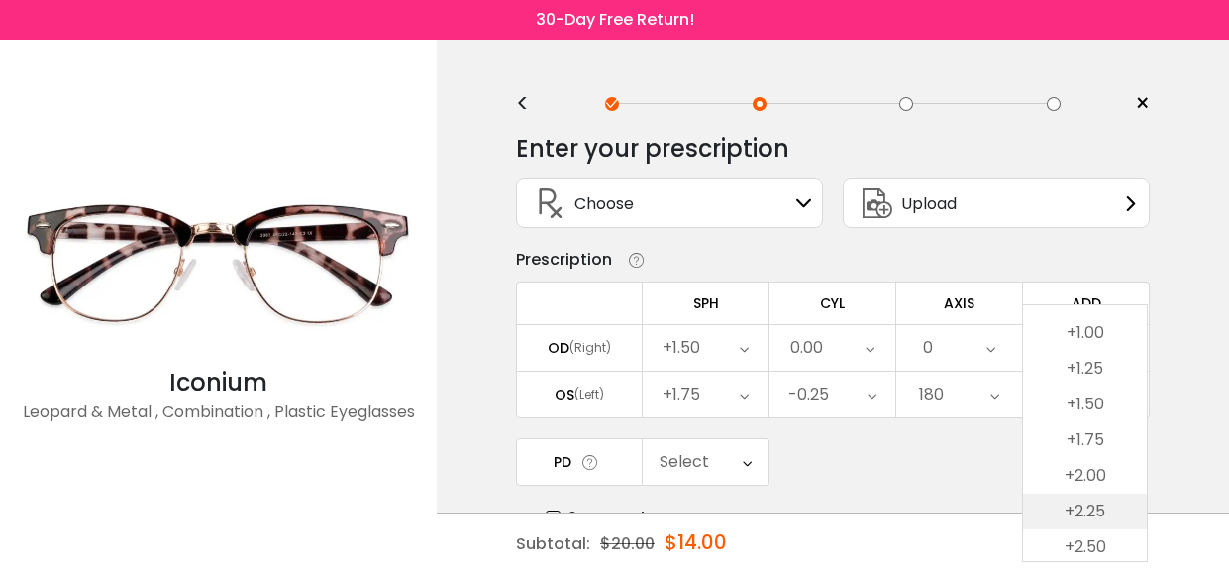
scroll to position [193, 0]
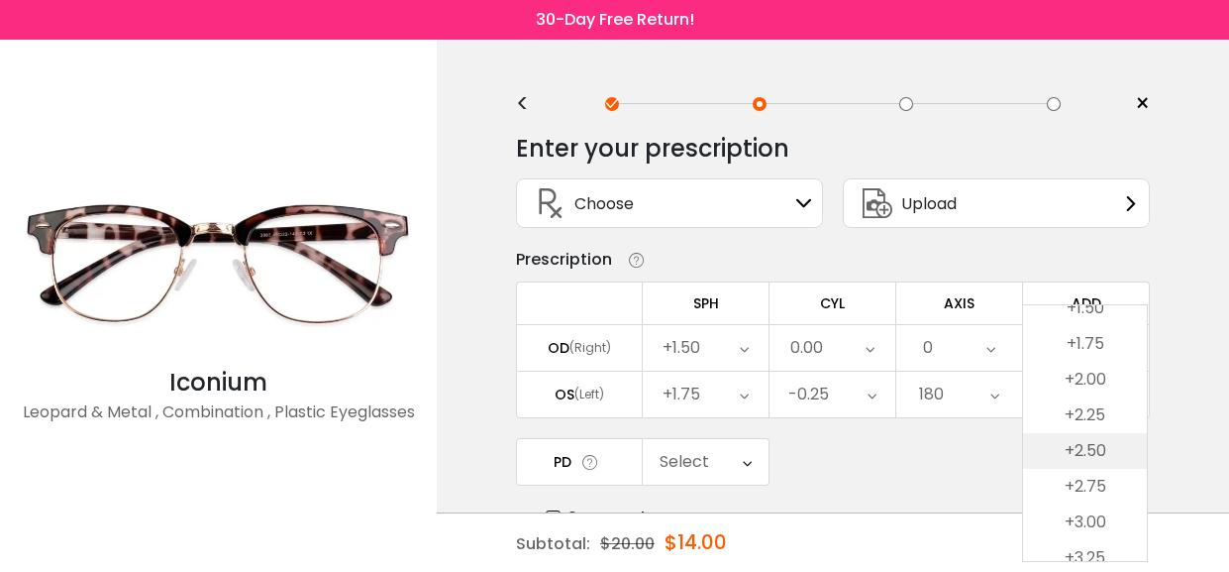
click at [1092, 439] on li "+2.50" at bounding box center [1085, 451] width 124 height 36
